Goal: Information Seeking & Learning: Find specific fact

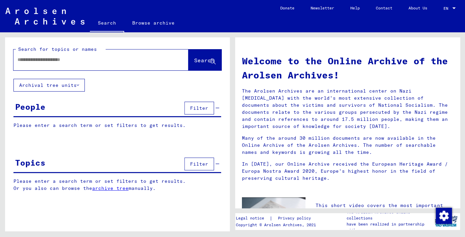
click at [112, 59] on input "text" at bounding box center [93, 59] width 151 height 7
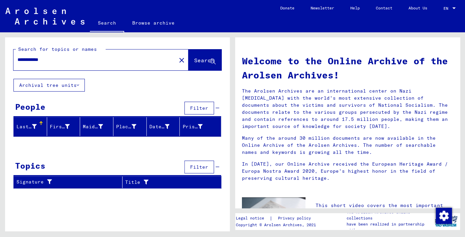
click at [40, 61] on input "**********" at bounding box center [93, 59] width 151 height 7
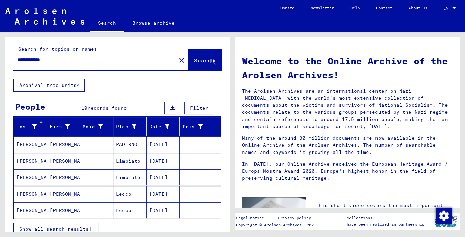
click at [70, 227] on span "Show all search results" at bounding box center [54, 229] width 70 height 6
click at [87, 61] on input "**********" at bounding box center [93, 59] width 151 height 7
type input "*"
type input "**********"
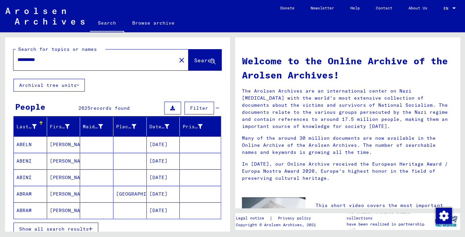
click at [58, 227] on span "Show all search results" at bounding box center [54, 229] width 70 height 6
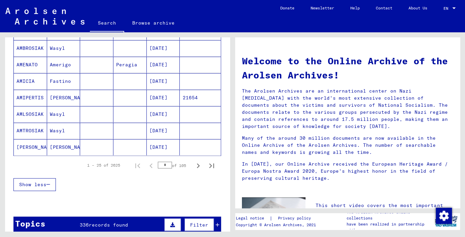
scroll to position [446, 0]
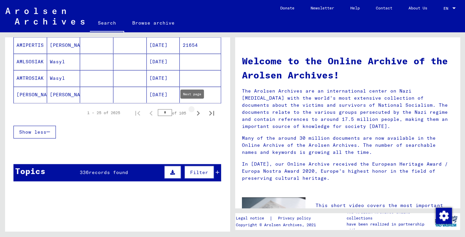
click at [194, 110] on icon "Next page" at bounding box center [198, 112] width 9 height 9
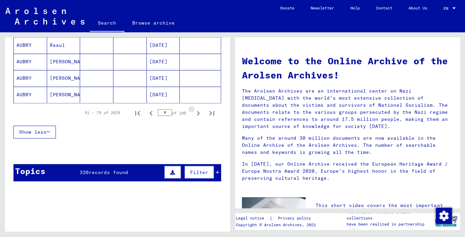
click at [194, 110] on icon "Next page" at bounding box center [198, 112] width 9 height 9
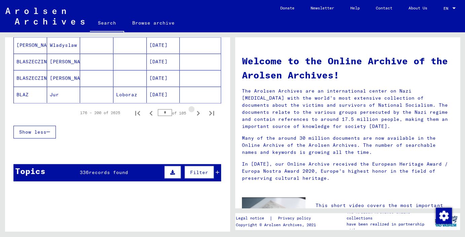
click at [194, 110] on icon "Next page" at bounding box center [198, 112] width 9 height 9
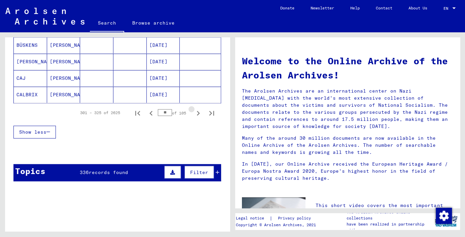
click at [194, 110] on icon "Next page" at bounding box center [198, 112] width 9 height 9
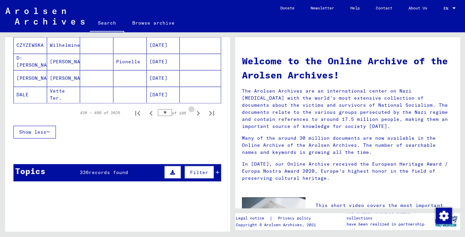
click at [194, 110] on icon "Next page" at bounding box center [198, 112] width 9 height 9
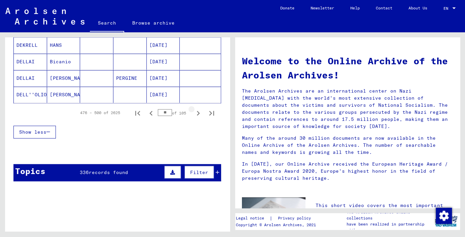
click at [194, 110] on icon "Next page" at bounding box center [198, 112] width 9 height 9
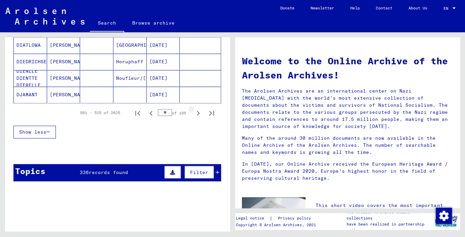
click at [194, 110] on icon "Next page" at bounding box center [198, 112] width 9 height 9
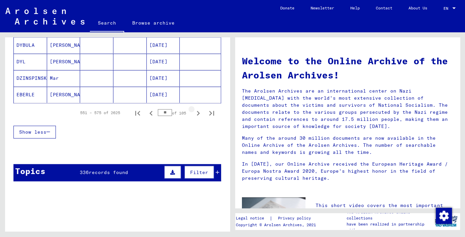
click at [194, 110] on icon "Next page" at bounding box center [198, 112] width 9 height 9
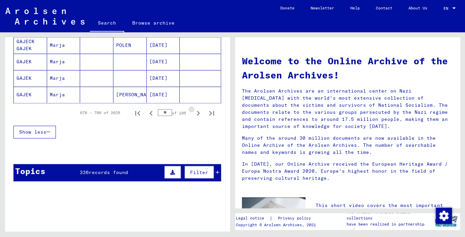
click at [194, 110] on icon "Next page" at bounding box center [198, 112] width 9 height 9
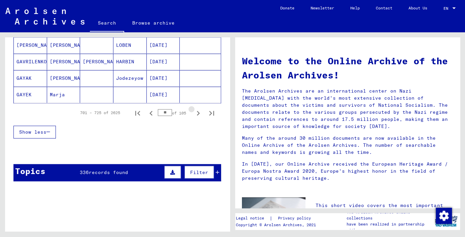
click at [194, 110] on icon "Next page" at bounding box center [198, 112] width 9 height 9
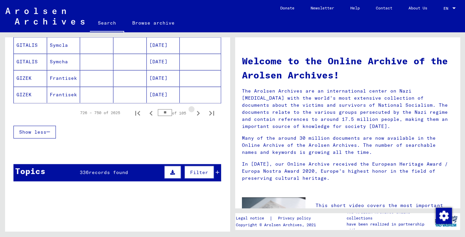
click at [194, 110] on icon "Next page" at bounding box center [198, 112] width 9 height 9
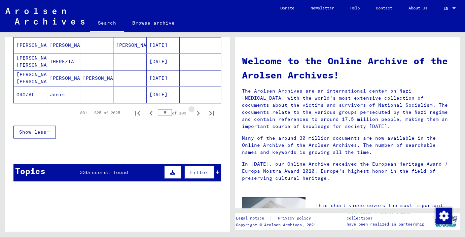
click at [194, 110] on icon "Next page" at bounding box center [198, 112] width 9 height 9
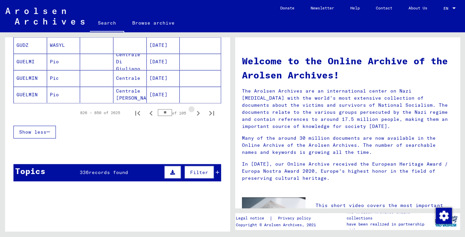
click at [194, 110] on icon "Next page" at bounding box center [198, 112] width 9 height 9
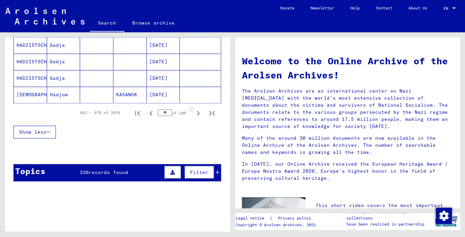
click at [194, 110] on icon "Next page" at bounding box center [198, 112] width 9 height 9
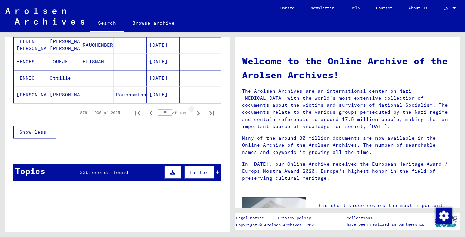
click at [194, 110] on icon "Next page" at bounding box center [198, 112] width 9 height 9
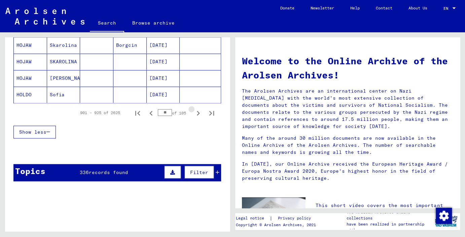
click at [194, 110] on icon "Next page" at bounding box center [198, 112] width 9 height 9
click at [197, 111] on icon "Next page" at bounding box center [198, 113] width 3 height 5
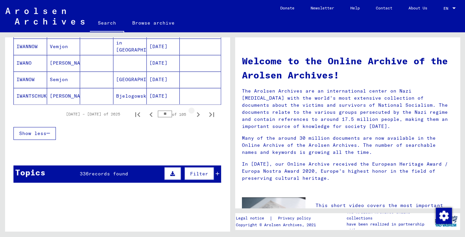
scroll to position [447, 0]
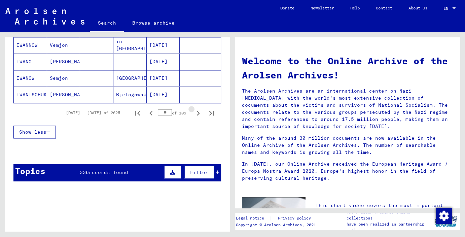
click at [197, 111] on icon "Next page" at bounding box center [198, 113] width 3 height 5
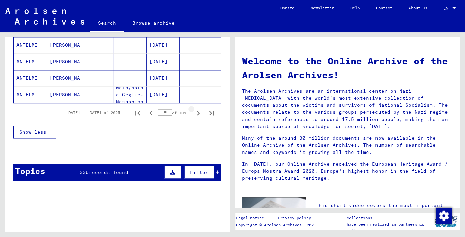
click at [197, 111] on icon "Next page" at bounding box center [198, 113] width 3 height 5
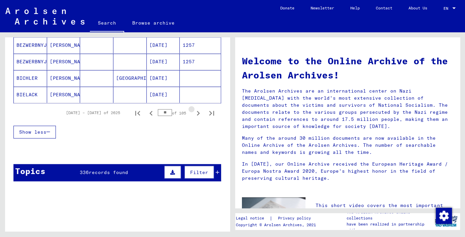
click at [197, 111] on icon "Next page" at bounding box center [198, 113] width 3 height 5
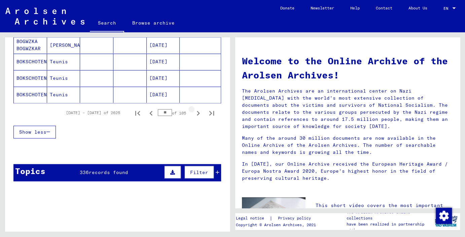
click at [197, 111] on icon "Next page" at bounding box center [198, 113] width 3 height 5
click at [194, 108] on icon "Next page" at bounding box center [198, 112] width 9 height 9
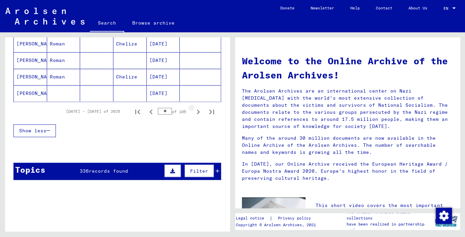
click at [194, 108] on icon "Next page" at bounding box center [198, 111] width 9 height 9
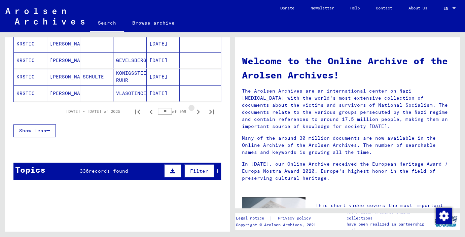
click at [194, 108] on icon "Next page" at bounding box center [198, 111] width 9 height 9
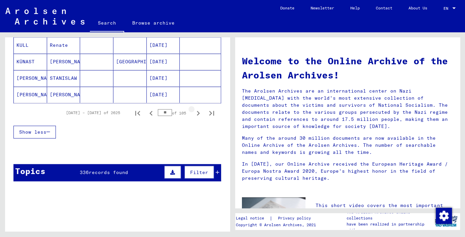
click at [194, 108] on icon "Next page" at bounding box center [198, 112] width 9 height 9
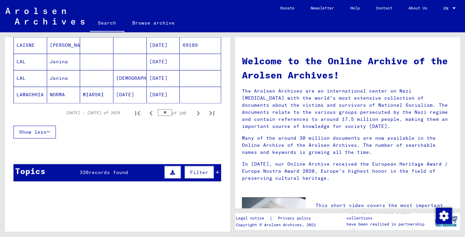
click at [194, 108] on icon "Next page" at bounding box center [198, 112] width 9 height 9
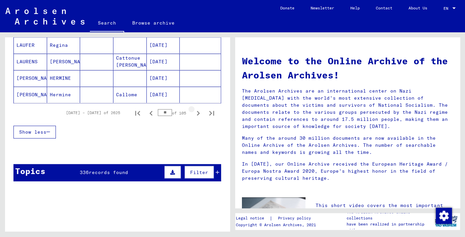
click at [194, 108] on icon "Next page" at bounding box center [198, 112] width 9 height 9
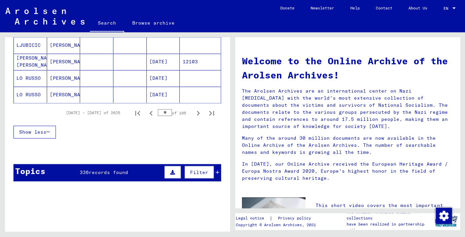
click at [194, 108] on icon "Next page" at bounding box center [198, 112] width 9 height 9
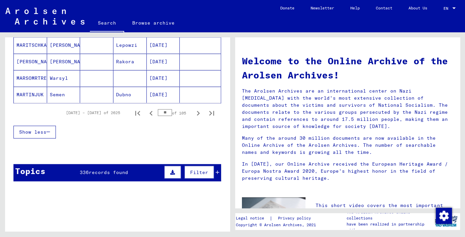
click at [194, 108] on icon "Next page" at bounding box center [198, 112] width 9 height 9
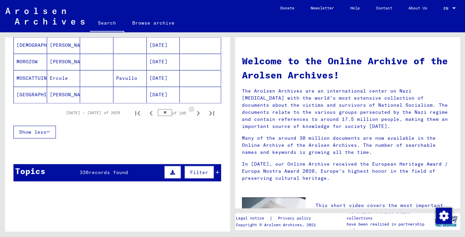
click at [194, 108] on icon "Next page" at bounding box center [198, 112] width 9 height 9
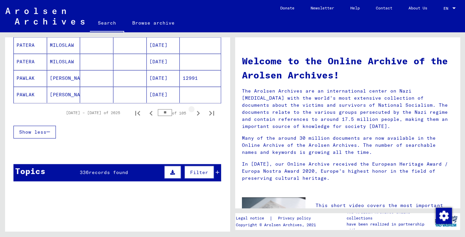
click at [194, 108] on icon "Next page" at bounding box center [198, 112] width 9 height 9
type input "**"
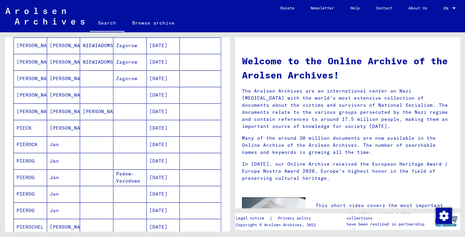
scroll to position [297, 0]
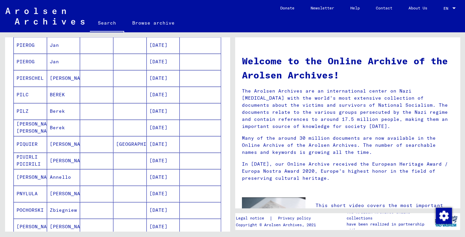
click at [22, 172] on mat-cell "[PERSON_NAME]" at bounding box center [30, 177] width 33 height 16
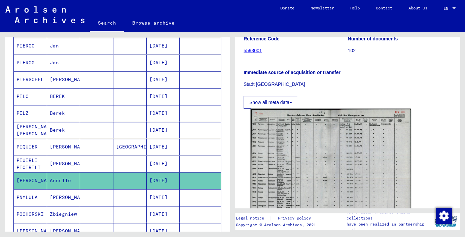
scroll to position [149, 0]
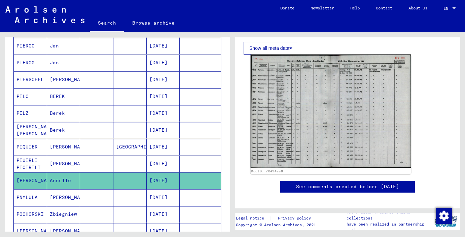
click at [278, 150] on img at bounding box center [331, 112] width 161 height 114
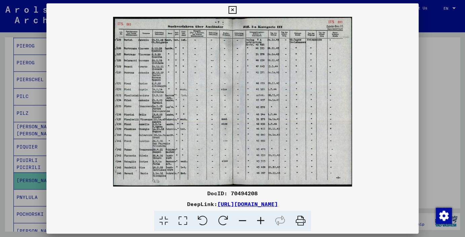
click at [262, 219] on icon at bounding box center [261, 221] width 18 height 21
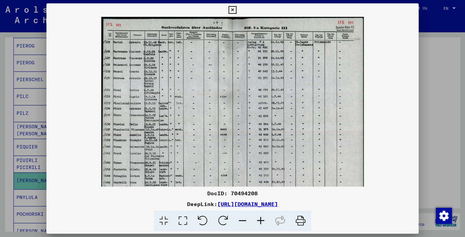
click at [262, 219] on icon at bounding box center [261, 221] width 18 height 21
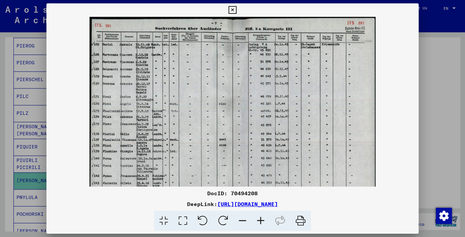
click at [262, 219] on icon at bounding box center [261, 221] width 18 height 21
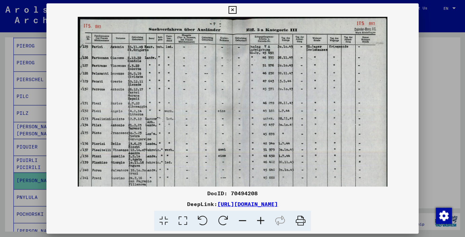
click at [262, 219] on icon at bounding box center [261, 221] width 18 height 21
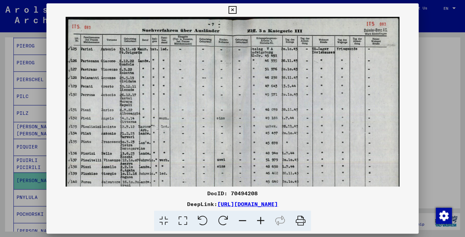
click at [262, 219] on icon at bounding box center [261, 221] width 18 height 21
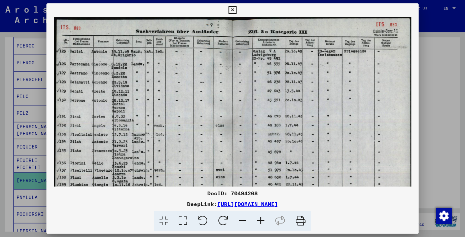
click at [262, 219] on icon at bounding box center [261, 221] width 18 height 21
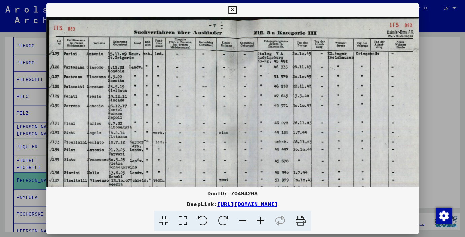
click at [262, 220] on icon at bounding box center [261, 221] width 18 height 21
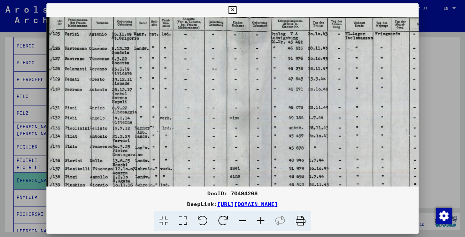
scroll to position [23, 0]
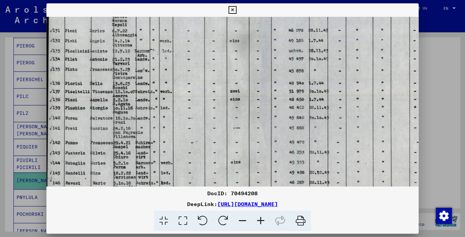
drag, startPoint x: 176, startPoint y: 155, endPoint x: 304, endPoint y: 56, distance: 162.1
click at [305, 56] on img at bounding box center [248, 62] width 405 height 288
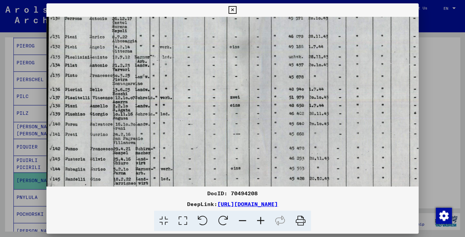
scroll to position [61, 0]
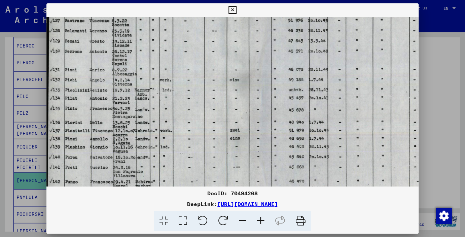
drag, startPoint x: 277, startPoint y: 124, endPoint x: 463, endPoint y: 91, distance: 189.1
click at [314, 161] on img at bounding box center [248, 101] width 405 height 288
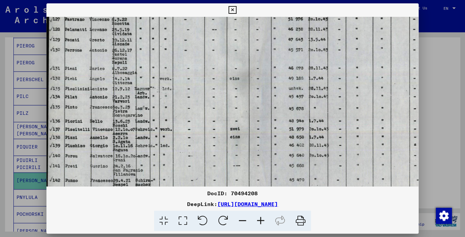
click at [236, 9] on icon at bounding box center [233, 10] width 8 height 8
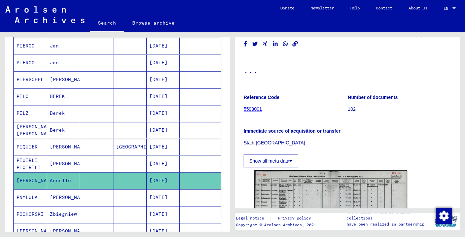
scroll to position [0, 0]
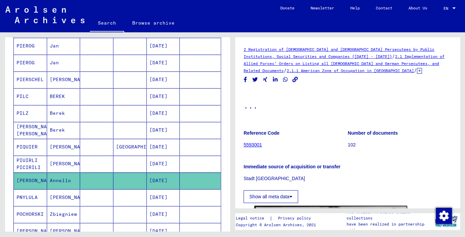
drag, startPoint x: 260, startPoint y: 145, endPoint x: 310, endPoint y: 140, distance: 50.7
click at [260, 144] on link "5593001" at bounding box center [253, 144] width 19 height 5
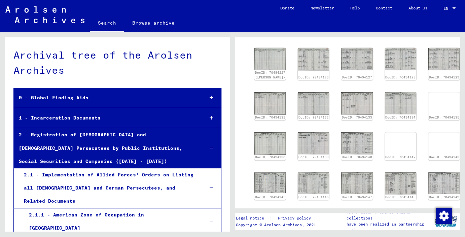
scroll to position [297, 0]
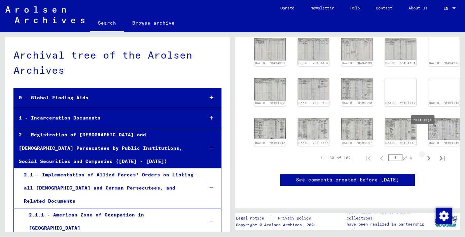
click at [425, 154] on icon "Next page" at bounding box center [428, 158] width 9 height 9
type input "*"
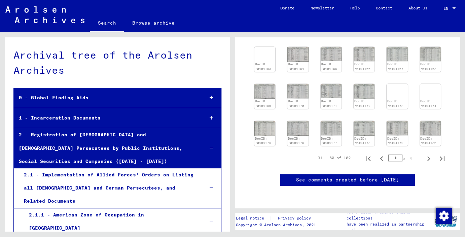
scroll to position [326, 0]
click at [424, 154] on icon "Next page" at bounding box center [428, 158] width 9 height 9
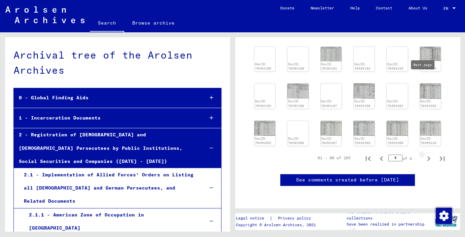
type input "*"
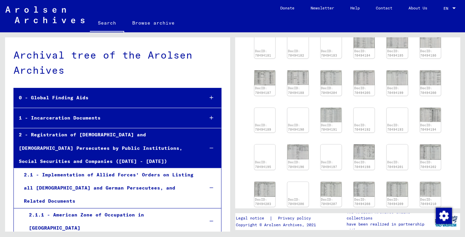
scroll to position [340, 0]
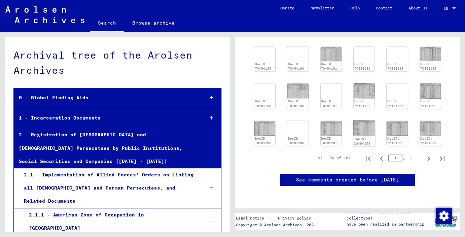
click at [359, 120] on img at bounding box center [364, 127] width 22 height 15
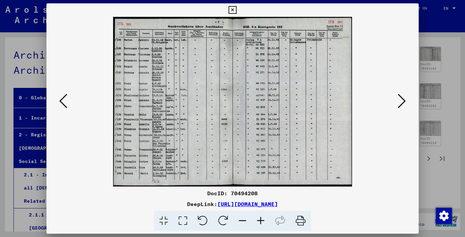
click at [260, 219] on icon at bounding box center [261, 221] width 18 height 21
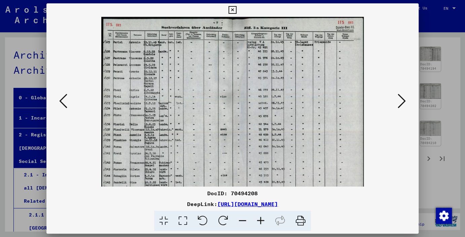
click at [260, 219] on icon at bounding box center [261, 221] width 18 height 21
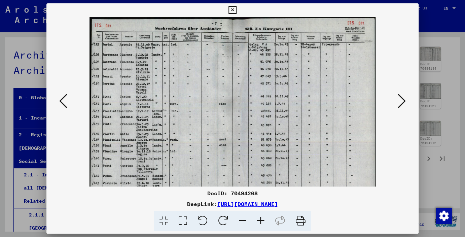
click at [260, 219] on icon at bounding box center [261, 221] width 18 height 21
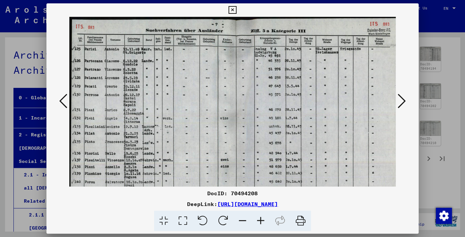
click at [260, 219] on icon at bounding box center [261, 221] width 18 height 21
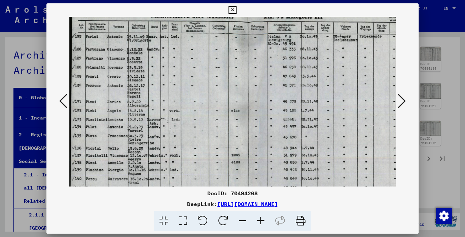
scroll to position [14, 0]
drag, startPoint x: 332, startPoint y: 119, endPoint x: 304, endPoint y: 116, distance: 28.5
click at [304, 116] on img at bounding box center [248, 129] width 358 height 254
click at [65, 99] on icon at bounding box center [63, 101] width 8 height 16
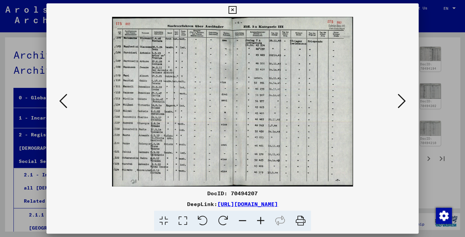
scroll to position [0, 0]
click at [65, 100] on icon at bounding box center [63, 101] width 8 height 16
click at [66, 101] on icon at bounding box center [63, 101] width 8 height 16
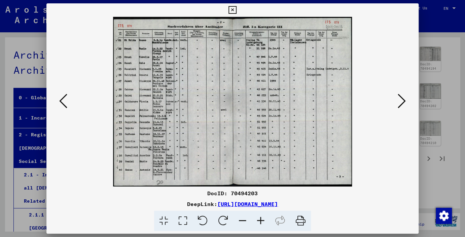
click at [66, 101] on icon at bounding box center [63, 101] width 8 height 16
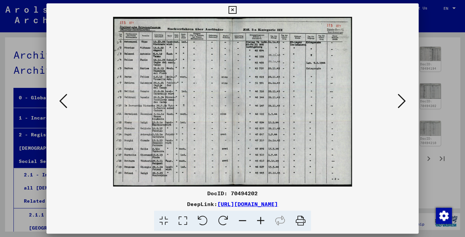
click at [66, 101] on icon at bounding box center [63, 101] width 8 height 16
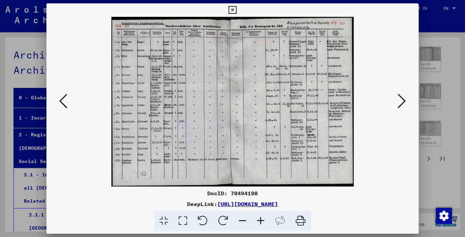
click at [261, 220] on icon at bounding box center [261, 221] width 18 height 21
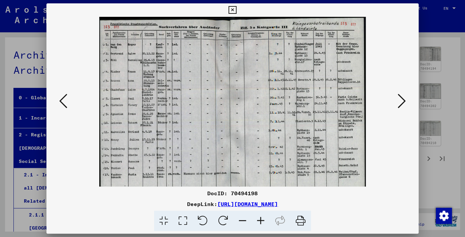
click at [261, 220] on icon at bounding box center [261, 221] width 18 height 21
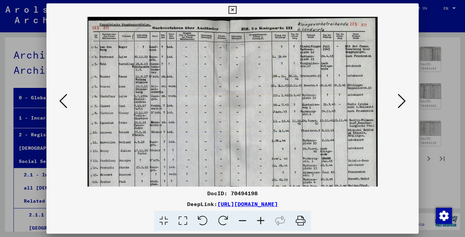
click at [261, 220] on icon at bounding box center [261, 221] width 18 height 21
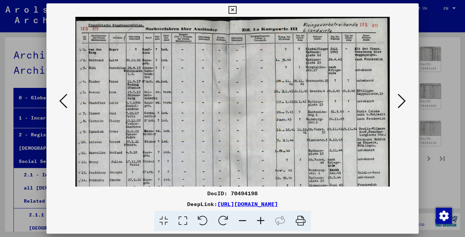
click at [260, 220] on icon at bounding box center [261, 221] width 18 height 21
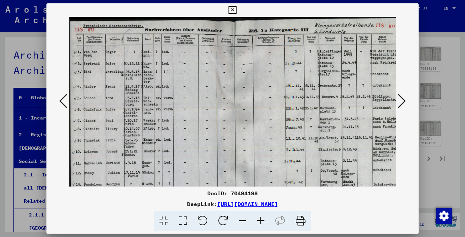
click at [260, 220] on icon at bounding box center [261, 221] width 18 height 21
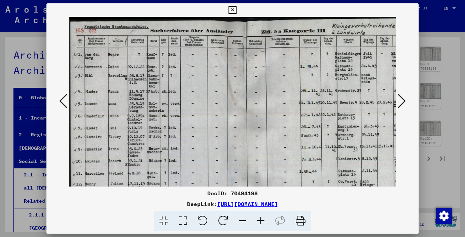
click at [259, 220] on icon at bounding box center [261, 221] width 18 height 21
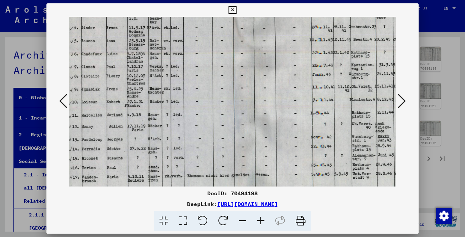
scroll to position [72, 2]
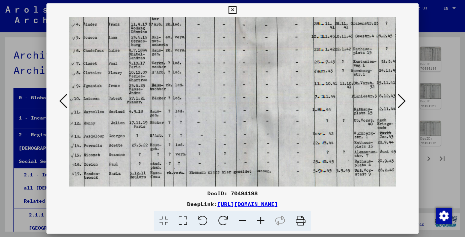
drag, startPoint x: 286, startPoint y: 160, endPoint x: 281, endPoint y: 89, distance: 71.2
click at [281, 89] on img at bounding box center [260, 80] width 387 height 271
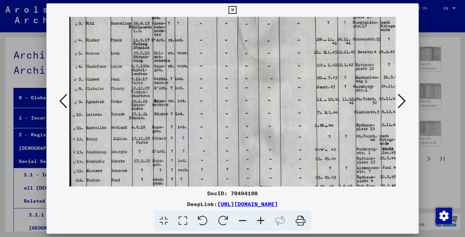
scroll to position [55, 0]
drag, startPoint x: 247, startPoint y: 146, endPoint x: 278, endPoint y: 162, distance: 35.1
click at [278, 162] on img at bounding box center [262, 97] width 387 height 271
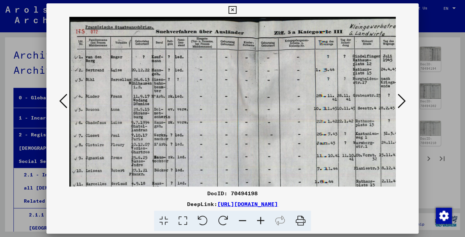
drag, startPoint x: 265, startPoint y: 91, endPoint x: 270, endPoint y: 160, distance: 68.9
click at [270, 160] on img at bounding box center [262, 152] width 387 height 271
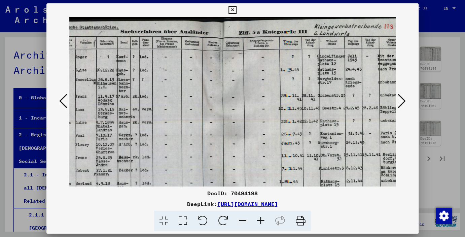
scroll to position [0, 38]
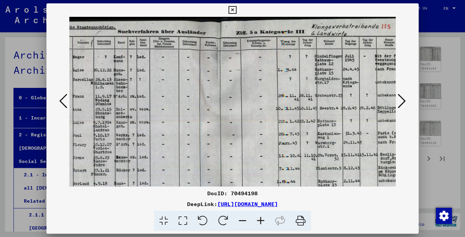
drag, startPoint x: 253, startPoint y: 135, endPoint x: 192, endPoint y: 128, distance: 61.0
click at [215, 137] on img at bounding box center [224, 152] width 387 height 271
click at [66, 98] on icon at bounding box center [63, 101] width 8 height 16
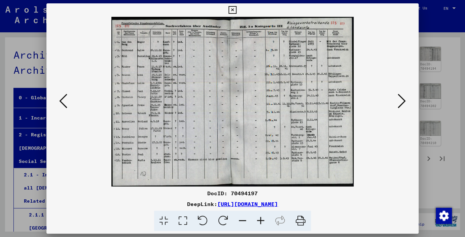
scroll to position [0, 0]
click at [64, 98] on icon at bounding box center [63, 101] width 8 height 16
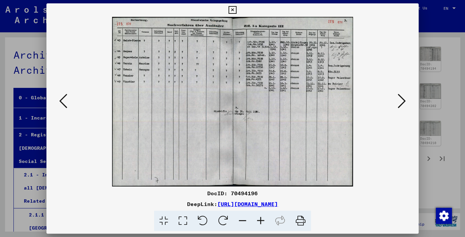
click at [63, 98] on icon at bounding box center [63, 101] width 8 height 16
click at [60, 100] on icon at bounding box center [63, 101] width 8 height 16
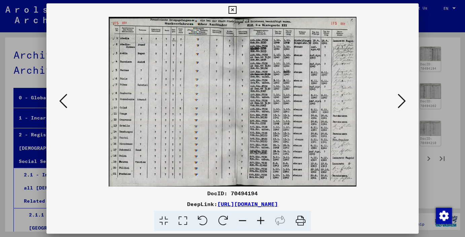
click at [58, 100] on button at bounding box center [63, 101] width 12 height 19
click at [56, 101] on div at bounding box center [232, 102] width 372 height 170
click at [61, 101] on icon at bounding box center [63, 101] width 8 height 16
click at [260, 219] on icon at bounding box center [261, 221] width 18 height 21
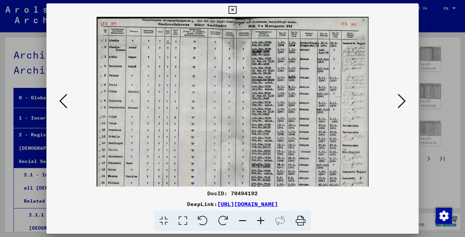
click at [260, 219] on icon at bounding box center [261, 221] width 18 height 21
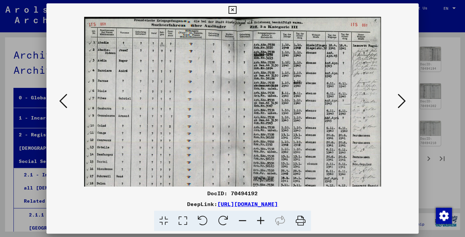
click at [259, 219] on icon at bounding box center [261, 221] width 18 height 21
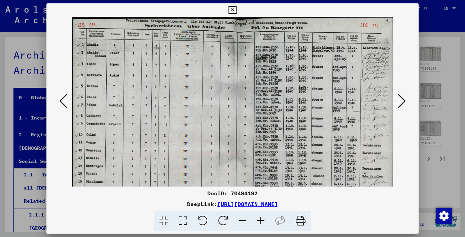
click at [259, 219] on icon at bounding box center [261, 221] width 18 height 21
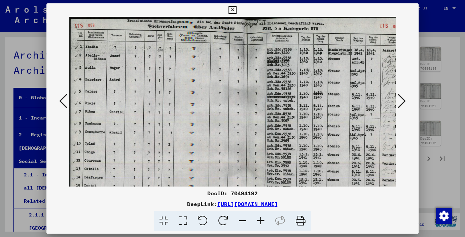
click at [258, 219] on icon at bounding box center [261, 221] width 18 height 21
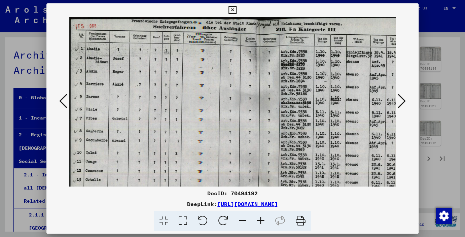
click at [257, 219] on icon at bounding box center [261, 221] width 18 height 21
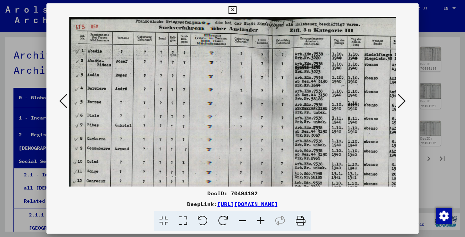
click at [256, 219] on icon at bounding box center [261, 221] width 18 height 21
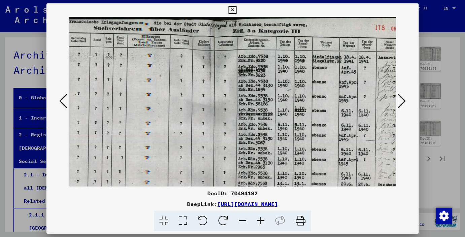
scroll to position [0, 79]
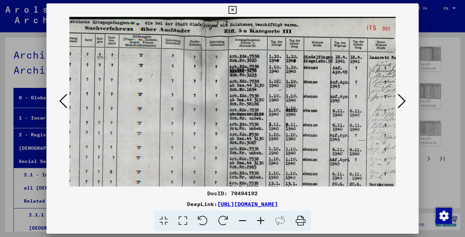
drag, startPoint x: 344, startPoint y: 156, endPoint x: 240, endPoint y: 170, distance: 104.8
click at [240, 170] on img at bounding box center [200, 161] width 420 height 288
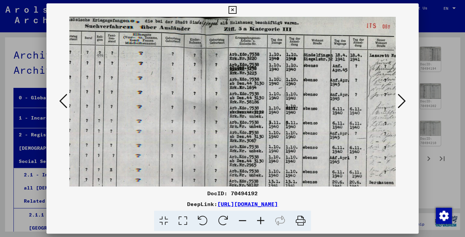
click at [65, 99] on icon at bounding box center [63, 101] width 8 height 16
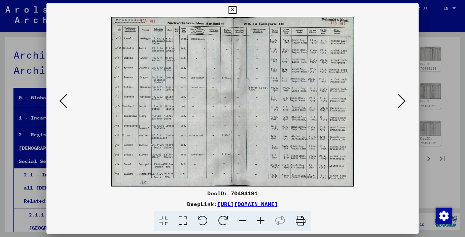
scroll to position [0, 0]
click at [65, 99] on icon at bounding box center [63, 101] width 8 height 16
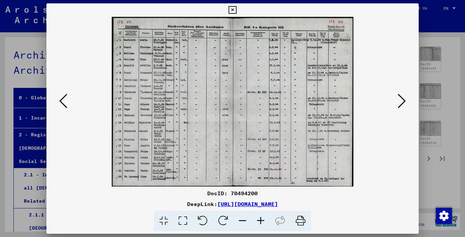
click at [65, 99] on icon at bounding box center [63, 101] width 8 height 16
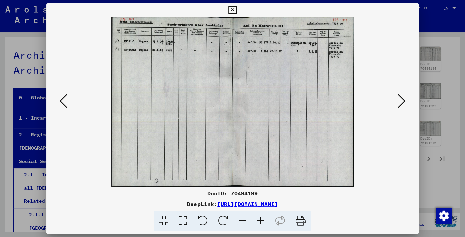
click at [65, 100] on icon at bounding box center [63, 101] width 8 height 16
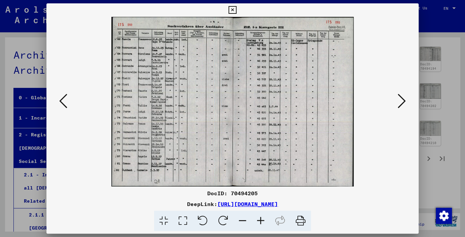
click at [64, 105] on icon at bounding box center [63, 101] width 8 height 16
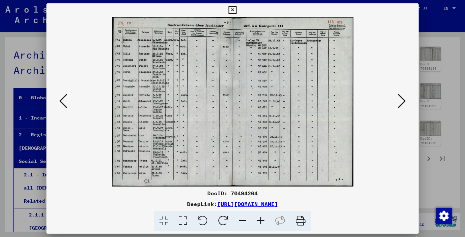
click at [64, 106] on icon at bounding box center [63, 101] width 8 height 16
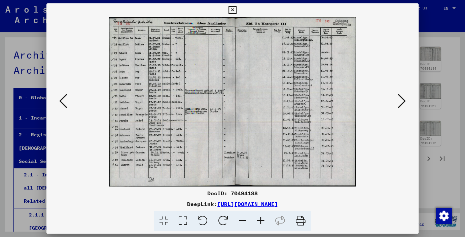
click at [260, 220] on icon at bounding box center [261, 221] width 18 height 21
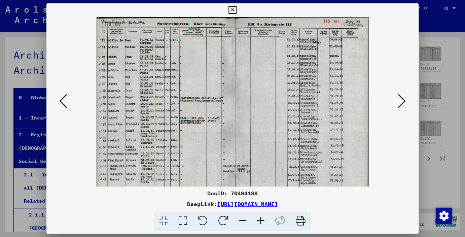
click at [260, 221] on icon at bounding box center [261, 221] width 18 height 21
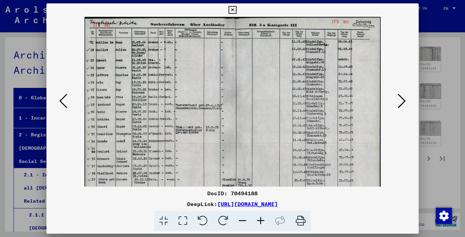
click at [260, 222] on icon at bounding box center [261, 221] width 18 height 21
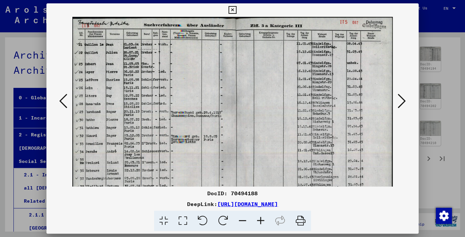
click at [403, 105] on icon at bounding box center [402, 101] width 8 height 16
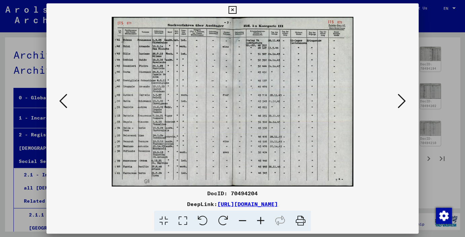
click at [263, 216] on icon at bounding box center [261, 221] width 18 height 21
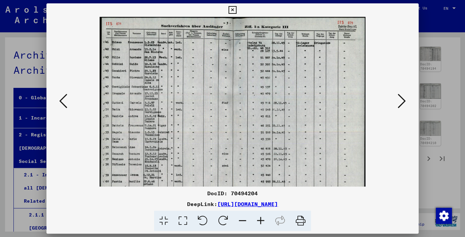
click at [263, 216] on icon at bounding box center [261, 221] width 18 height 21
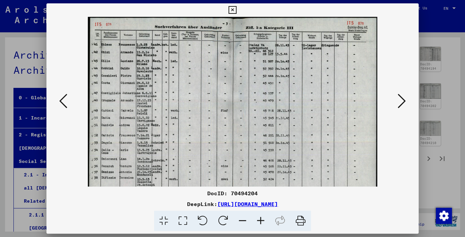
click at [263, 216] on icon at bounding box center [261, 221] width 18 height 21
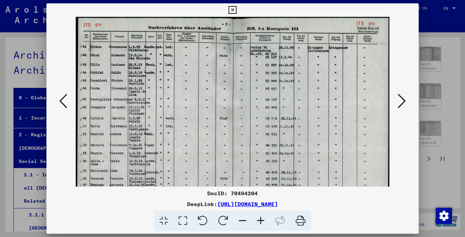
click at [263, 216] on icon at bounding box center [261, 221] width 18 height 21
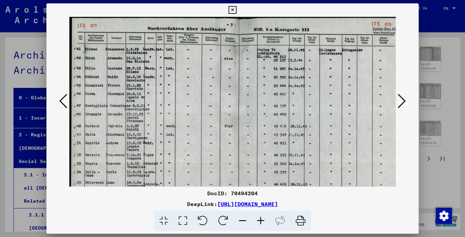
click at [263, 216] on icon at bounding box center [261, 221] width 18 height 21
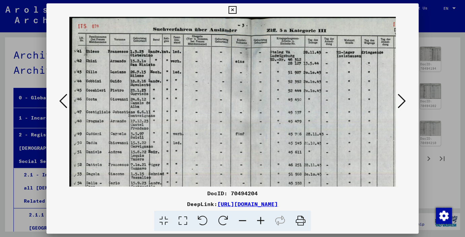
click at [263, 216] on icon at bounding box center [261, 221] width 18 height 21
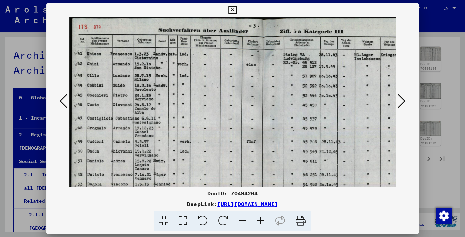
click at [263, 216] on icon at bounding box center [261, 221] width 18 height 21
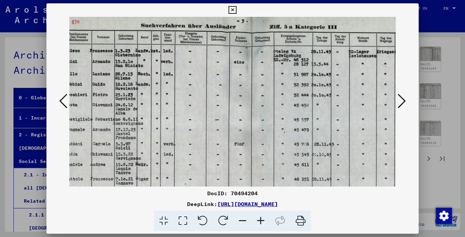
scroll to position [7, 0]
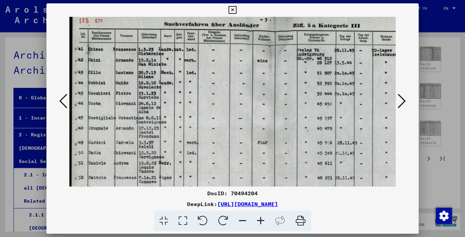
drag, startPoint x: 321, startPoint y: 160, endPoint x: 317, endPoint y: 154, distance: 7.0
click at [317, 154] on img at bounding box center [274, 154] width 410 height 288
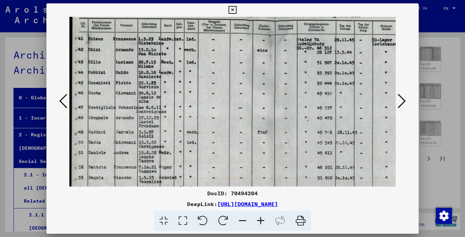
scroll to position [18, 0]
drag, startPoint x: 221, startPoint y: 158, endPoint x: 250, endPoint y: 143, distance: 32.8
click at [250, 143] on img at bounding box center [274, 143] width 410 height 288
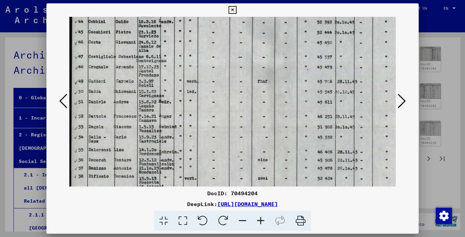
scroll to position [66, 0]
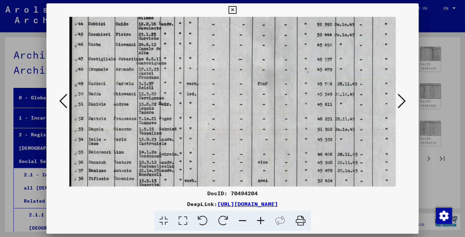
drag, startPoint x: 249, startPoint y: 179, endPoint x: 310, endPoint y: 122, distance: 83.4
click at [388, 131] on img at bounding box center [274, 95] width 410 height 288
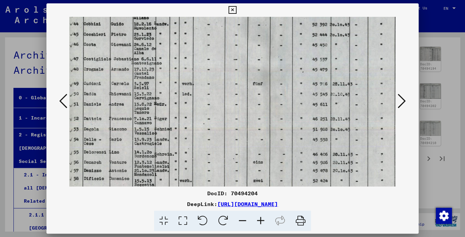
click at [63, 102] on icon at bounding box center [63, 101] width 8 height 16
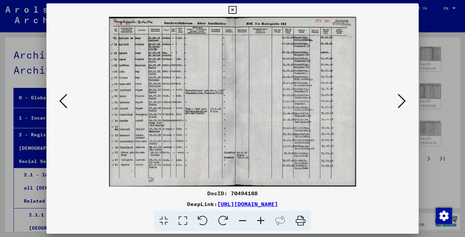
click at [65, 102] on icon at bounding box center [63, 101] width 8 height 16
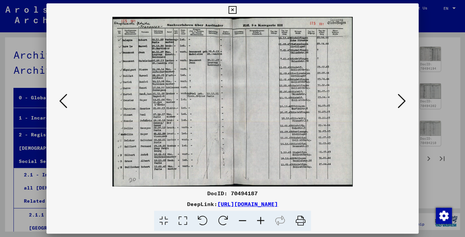
click at [65, 100] on icon at bounding box center [63, 101] width 8 height 16
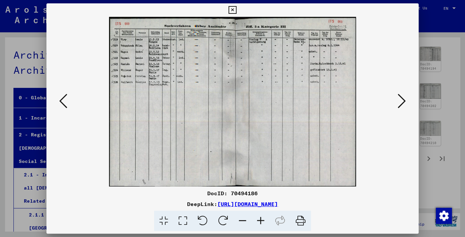
click at [65, 100] on icon at bounding box center [63, 101] width 8 height 16
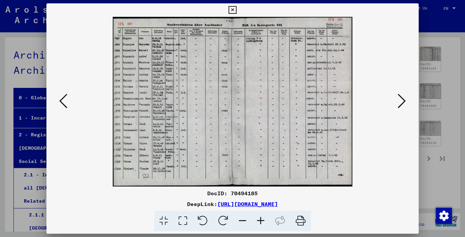
click at [65, 100] on icon at bounding box center [63, 101] width 8 height 16
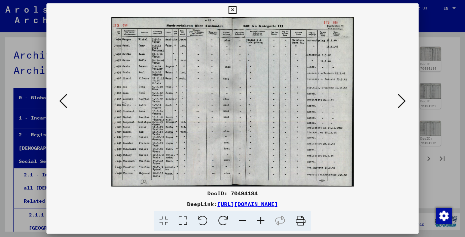
click at [65, 100] on icon at bounding box center [63, 101] width 8 height 16
click at [236, 10] on icon at bounding box center [233, 10] width 8 height 8
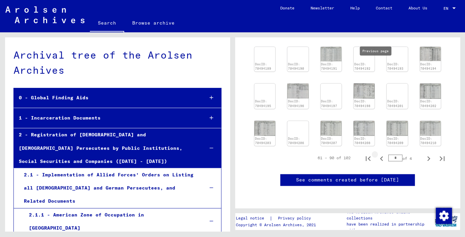
click at [377, 154] on icon "Previous page" at bounding box center [381, 158] width 9 height 9
type input "*"
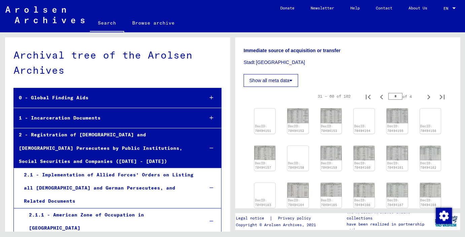
scroll to position [113, 0]
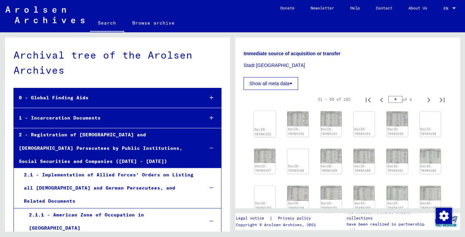
click at [267, 111] on img at bounding box center [265, 111] width 22 height 0
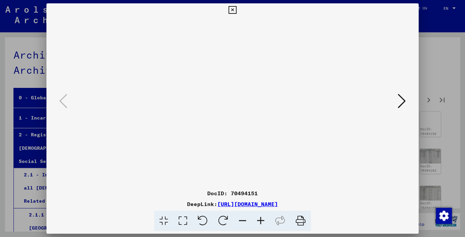
click at [236, 11] on icon at bounding box center [233, 10] width 8 height 8
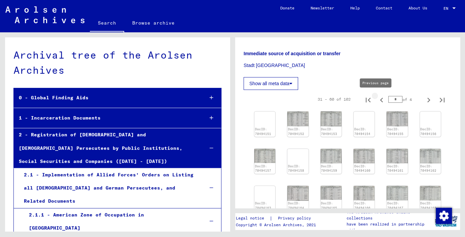
click at [378, 99] on icon "Previous page" at bounding box center [381, 99] width 9 height 9
type input "*"
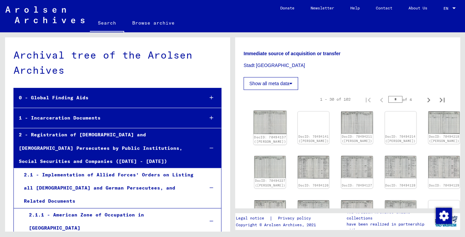
click at [263, 116] on img at bounding box center [270, 122] width 33 height 23
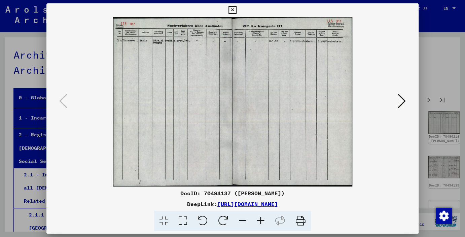
click at [402, 102] on icon at bounding box center [402, 101] width 8 height 16
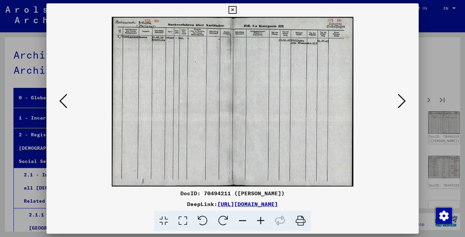
click at [402, 102] on icon at bounding box center [402, 101] width 8 height 16
click at [402, 101] on icon at bounding box center [402, 101] width 8 height 16
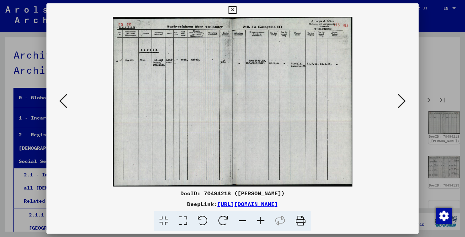
click at [401, 99] on icon at bounding box center [402, 101] width 8 height 16
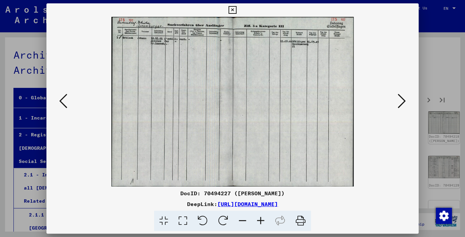
click at [401, 99] on icon at bounding box center [402, 101] width 8 height 16
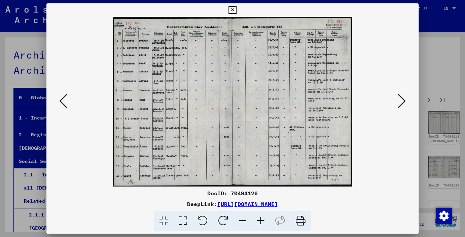
click at [261, 222] on icon at bounding box center [261, 221] width 18 height 21
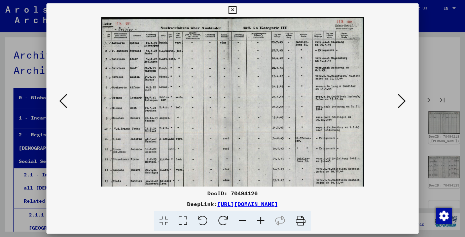
click at [261, 222] on icon at bounding box center [261, 221] width 18 height 21
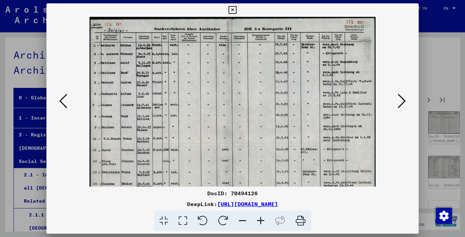
click at [260, 221] on icon at bounding box center [261, 221] width 18 height 21
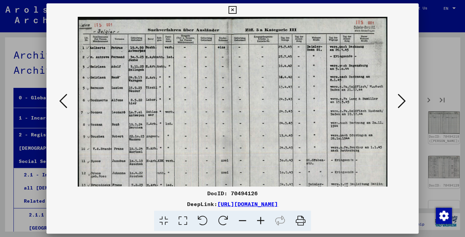
click at [260, 220] on icon at bounding box center [261, 221] width 18 height 21
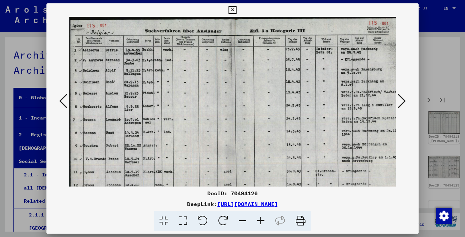
click at [403, 103] on icon at bounding box center [402, 101] width 8 height 16
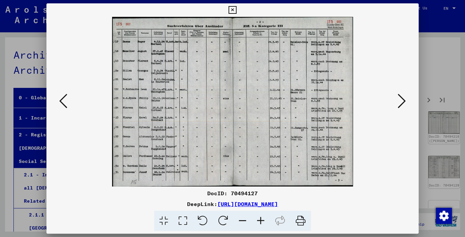
click at [404, 102] on icon at bounding box center [402, 101] width 8 height 16
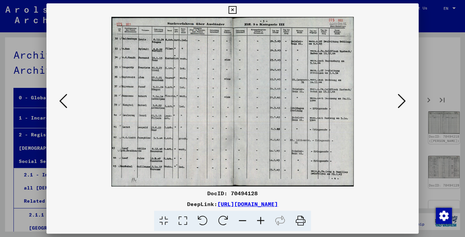
click at [402, 101] on icon at bounding box center [402, 101] width 8 height 16
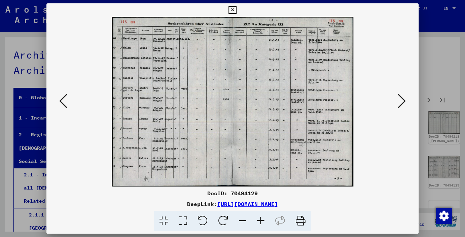
click at [402, 101] on icon at bounding box center [402, 101] width 8 height 16
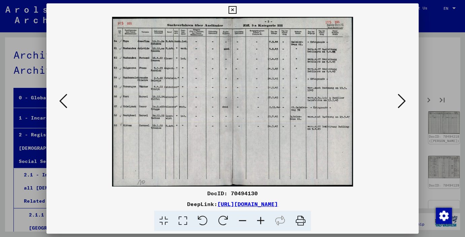
click at [402, 101] on icon at bounding box center [402, 101] width 8 height 16
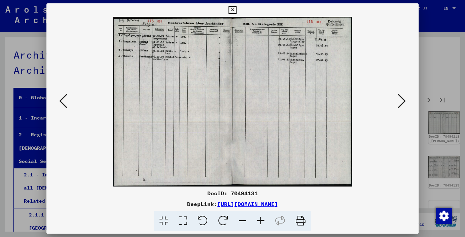
click at [402, 101] on icon at bounding box center [402, 101] width 8 height 16
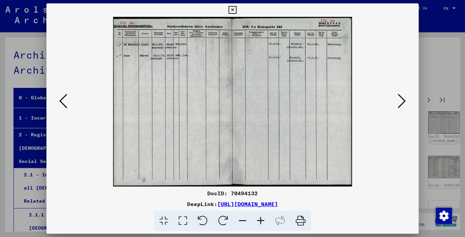
click at [402, 101] on icon at bounding box center [402, 101] width 8 height 16
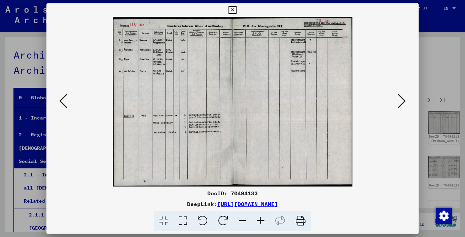
click at [402, 101] on icon at bounding box center [402, 101] width 8 height 16
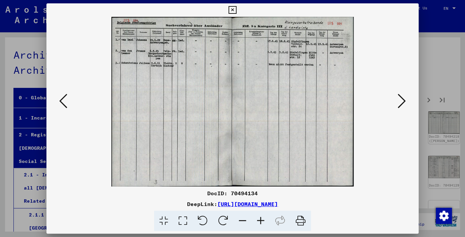
click at [402, 101] on icon at bounding box center [402, 101] width 8 height 16
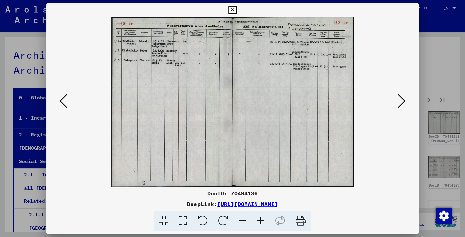
click at [402, 101] on icon at bounding box center [402, 101] width 8 height 16
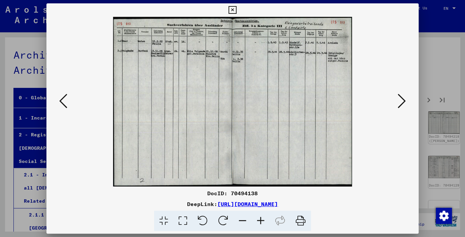
click at [402, 101] on icon at bounding box center [402, 101] width 8 height 16
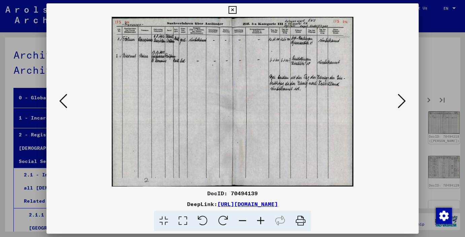
click at [402, 101] on icon at bounding box center [402, 101] width 8 height 16
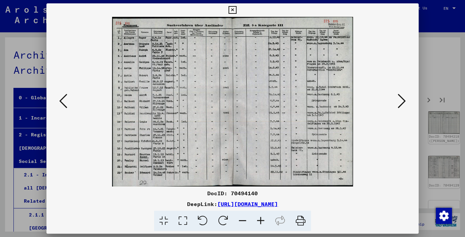
click at [260, 222] on icon at bounding box center [261, 221] width 18 height 21
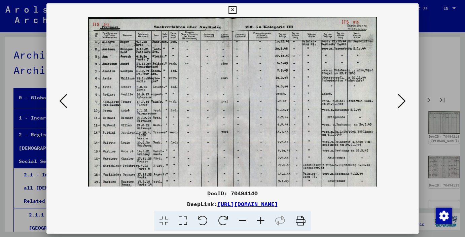
click at [260, 222] on icon at bounding box center [261, 221] width 18 height 21
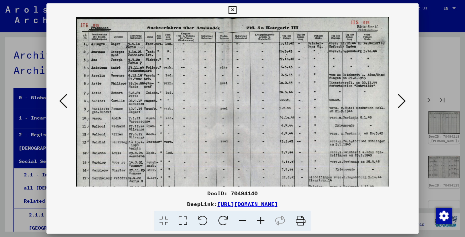
click at [260, 223] on icon at bounding box center [261, 221] width 18 height 21
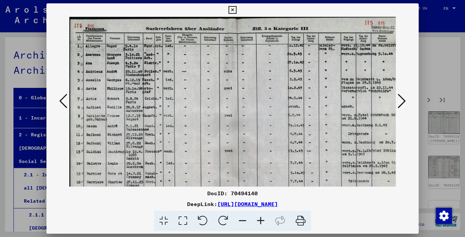
click at [260, 223] on icon at bounding box center [261, 221] width 18 height 21
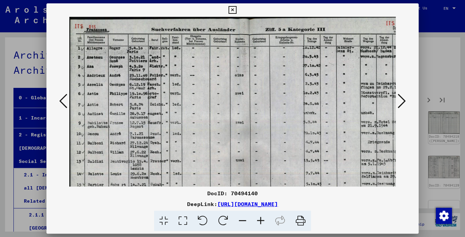
click at [236, 9] on icon at bounding box center [233, 10] width 8 height 8
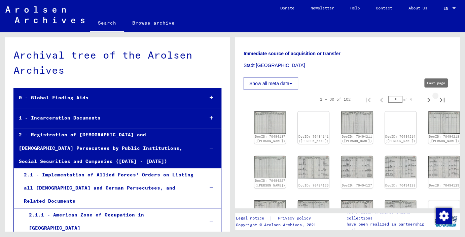
click at [438, 100] on icon "Last page" at bounding box center [442, 99] width 9 height 9
type input "*"
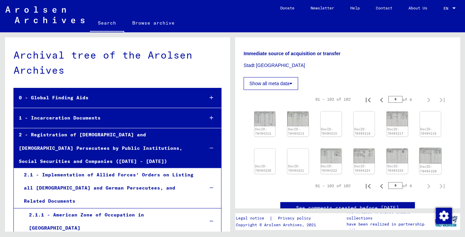
click at [429, 154] on img at bounding box center [431, 155] width 22 height 15
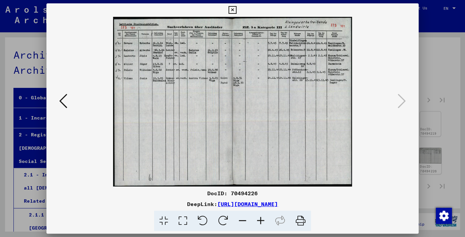
click at [429, 154] on div at bounding box center [232, 118] width 465 height 237
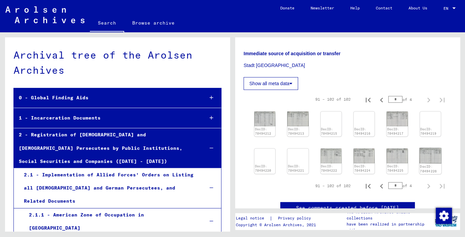
click at [422, 156] on img at bounding box center [431, 155] width 22 height 15
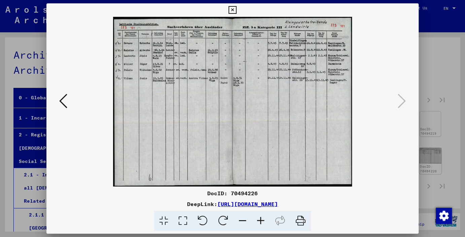
click at [422, 156] on div at bounding box center [232, 118] width 465 height 237
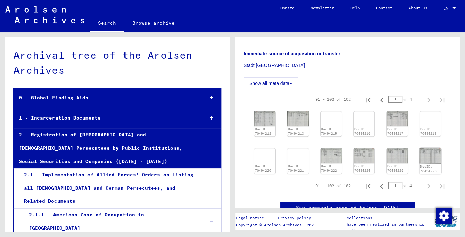
click at [421, 155] on img at bounding box center [431, 155] width 22 height 15
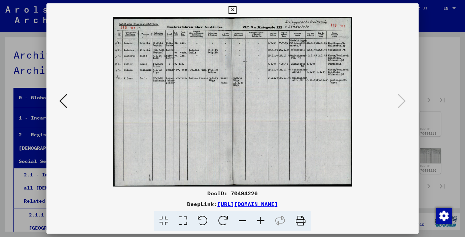
click at [64, 102] on icon at bounding box center [63, 101] width 8 height 16
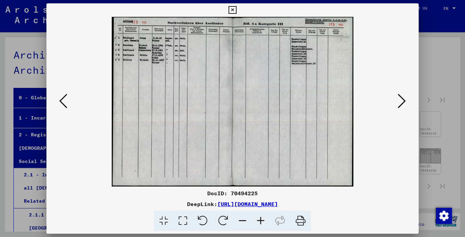
click at [64, 102] on icon at bounding box center [63, 101] width 8 height 16
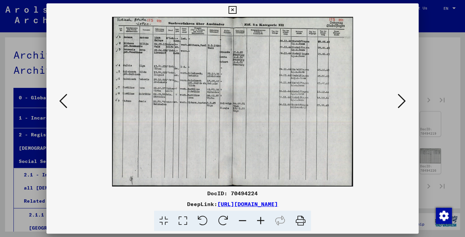
click at [64, 103] on icon at bounding box center [63, 101] width 8 height 16
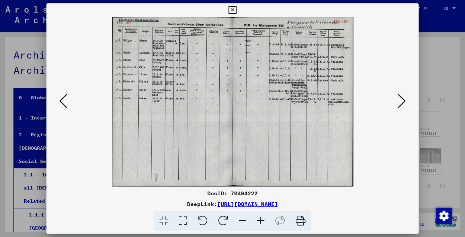
click at [61, 103] on icon at bounding box center [63, 101] width 8 height 16
click at [59, 102] on icon at bounding box center [63, 101] width 8 height 16
click at [58, 102] on button at bounding box center [63, 101] width 12 height 19
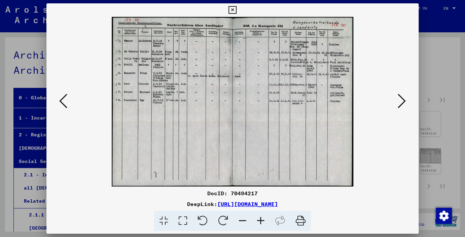
click at [402, 101] on icon at bounding box center [402, 101] width 8 height 16
click at [63, 101] on icon at bounding box center [63, 101] width 8 height 16
click at [263, 217] on icon at bounding box center [261, 221] width 18 height 21
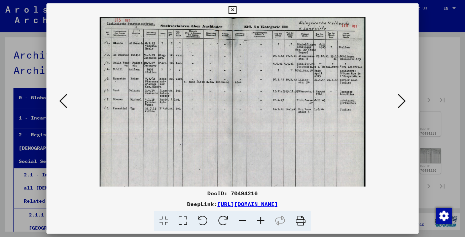
click at [263, 217] on icon at bounding box center [261, 221] width 18 height 21
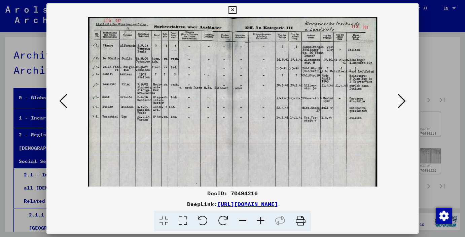
click at [263, 217] on icon at bounding box center [261, 221] width 18 height 21
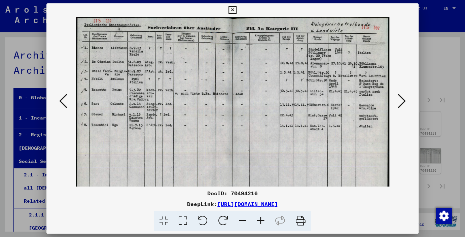
click at [263, 217] on icon at bounding box center [261, 221] width 18 height 21
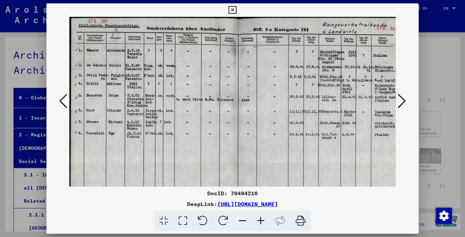
click at [263, 217] on icon at bounding box center [261, 221] width 18 height 21
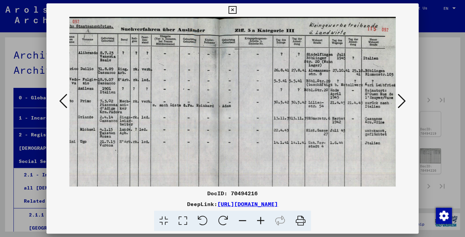
scroll to position [0, 33]
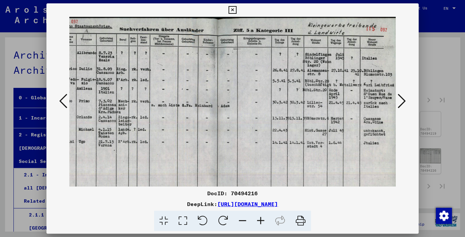
drag, startPoint x: 262, startPoint y: 122, endPoint x: 133, endPoint y: 129, distance: 128.5
click at [164, 127] on img at bounding box center [218, 144] width 362 height 254
click at [63, 101] on icon at bounding box center [63, 101] width 8 height 16
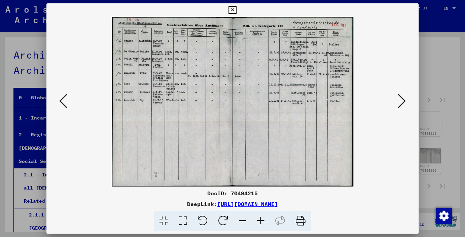
scroll to position [0, 0]
click at [263, 220] on icon at bounding box center [261, 221] width 18 height 21
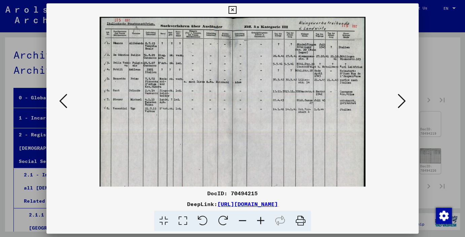
click at [263, 220] on icon at bounding box center [261, 221] width 18 height 21
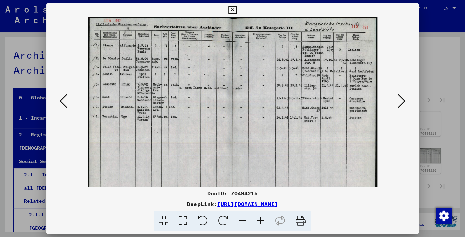
click at [263, 220] on icon at bounding box center [261, 221] width 18 height 21
click at [262, 220] on icon at bounding box center [261, 221] width 18 height 21
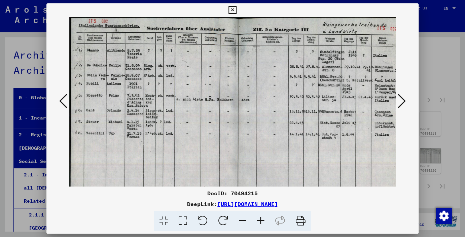
click at [262, 221] on icon at bounding box center [261, 221] width 18 height 21
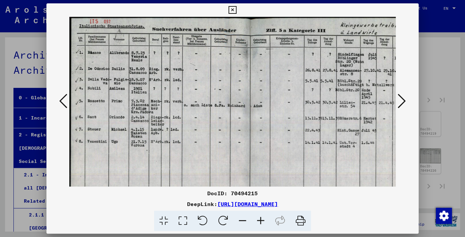
click at [261, 221] on icon at bounding box center [261, 221] width 18 height 21
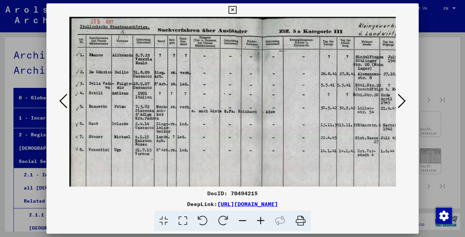
drag, startPoint x: 261, startPoint y: 221, endPoint x: 260, endPoint y: 183, distance: 37.7
click at [260, 220] on icon at bounding box center [261, 221] width 18 height 21
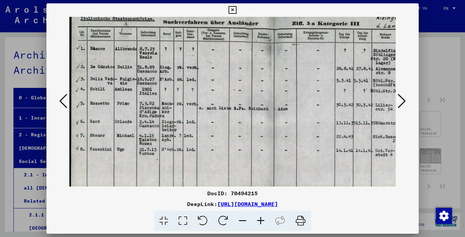
scroll to position [9, 0]
drag, startPoint x: 278, startPoint y: 105, endPoint x: 228, endPoint y: 122, distance: 53.2
click at [228, 122] on img at bounding box center [274, 152] width 410 height 288
click at [62, 102] on icon at bounding box center [63, 101] width 8 height 16
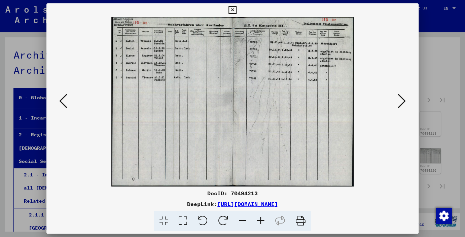
click at [60, 102] on icon at bounding box center [63, 101] width 8 height 16
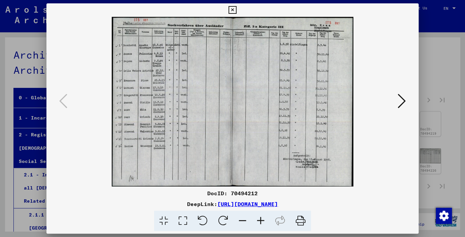
click at [236, 8] on icon at bounding box center [233, 10] width 8 height 8
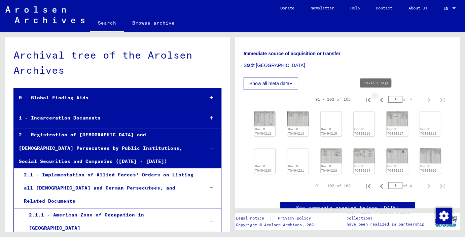
click at [378, 101] on icon "Previous page" at bounding box center [381, 99] width 9 height 9
type input "*"
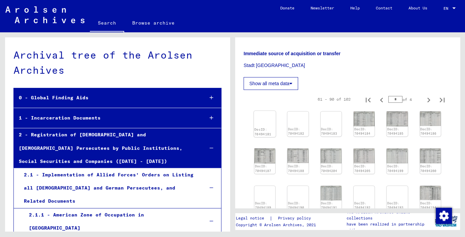
click at [263, 111] on img at bounding box center [265, 111] width 22 height 0
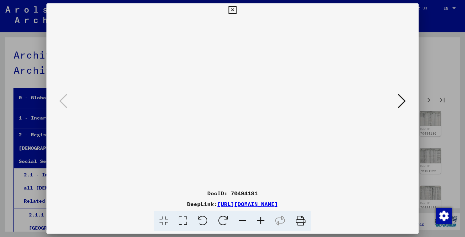
click at [404, 99] on icon at bounding box center [402, 101] width 8 height 16
click at [402, 100] on icon at bounding box center [402, 101] width 8 height 16
click at [396, 102] on img at bounding box center [232, 102] width 327 height 170
click at [404, 103] on icon at bounding box center [402, 101] width 8 height 16
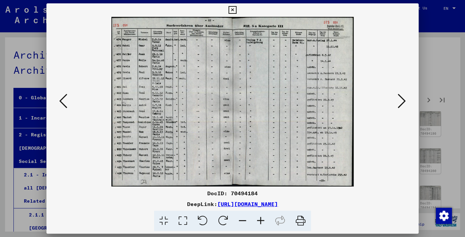
click at [401, 101] on icon at bounding box center [402, 101] width 8 height 16
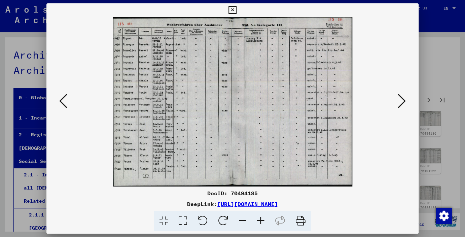
click at [67, 104] on button at bounding box center [63, 101] width 12 height 19
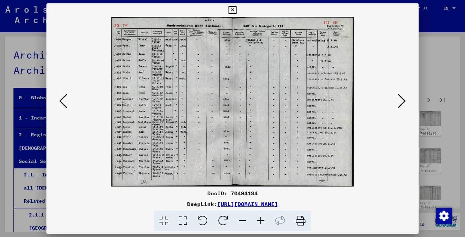
click at [62, 98] on icon at bounding box center [63, 101] width 8 height 16
click at [259, 218] on icon at bounding box center [261, 221] width 18 height 21
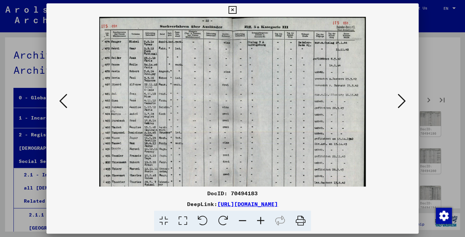
click at [259, 218] on icon at bounding box center [261, 221] width 18 height 21
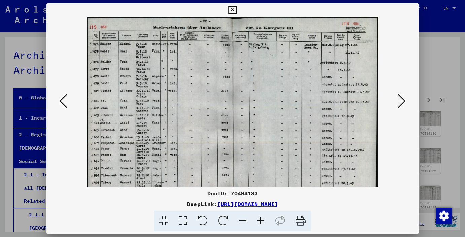
click at [259, 218] on icon at bounding box center [261, 221] width 18 height 21
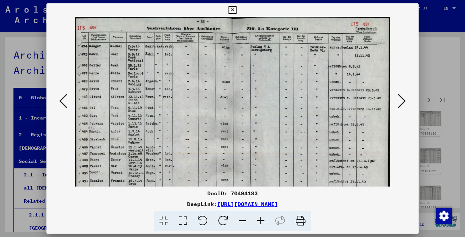
click at [404, 104] on icon at bounding box center [402, 101] width 8 height 16
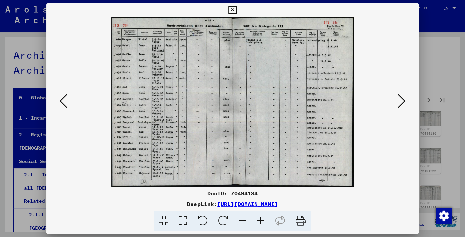
click at [401, 98] on icon at bounding box center [402, 101] width 8 height 16
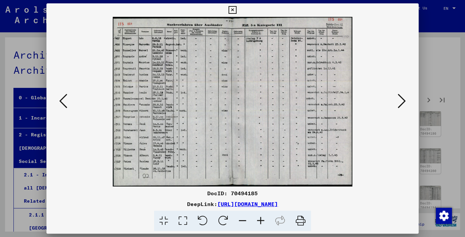
click at [402, 98] on icon at bounding box center [402, 101] width 8 height 16
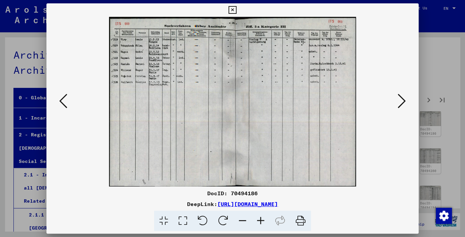
click at [402, 98] on icon at bounding box center [402, 101] width 8 height 16
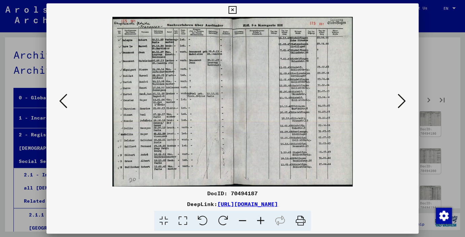
click at [403, 98] on icon at bounding box center [402, 101] width 8 height 16
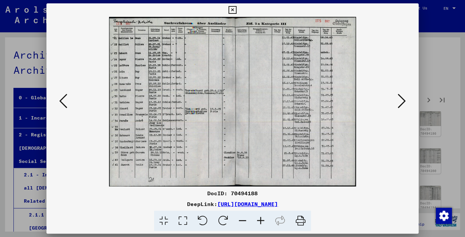
click at [403, 98] on icon at bounding box center [402, 101] width 8 height 16
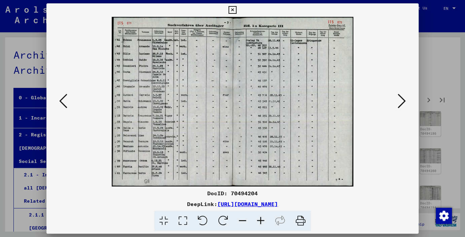
click at [262, 221] on icon at bounding box center [261, 221] width 18 height 21
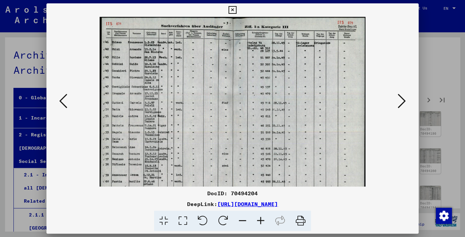
click at [262, 221] on icon at bounding box center [261, 221] width 18 height 21
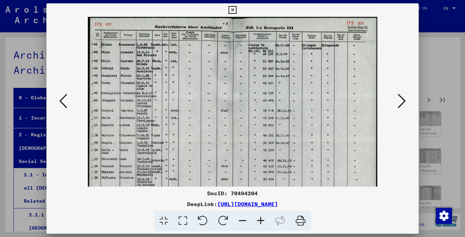
click at [262, 221] on icon at bounding box center [261, 221] width 18 height 21
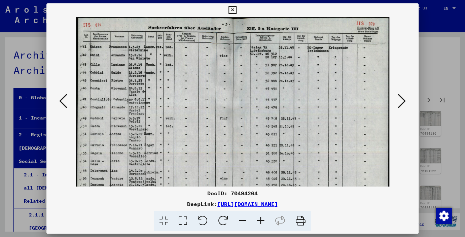
click at [262, 221] on icon at bounding box center [261, 221] width 18 height 21
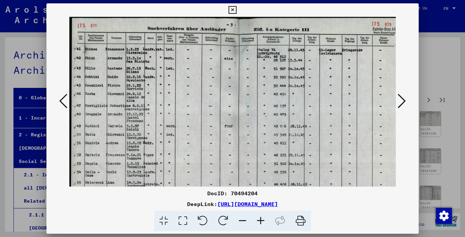
click at [263, 223] on icon at bounding box center [261, 221] width 18 height 21
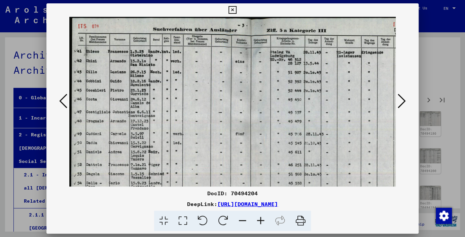
click at [264, 223] on icon at bounding box center [261, 221] width 18 height 21
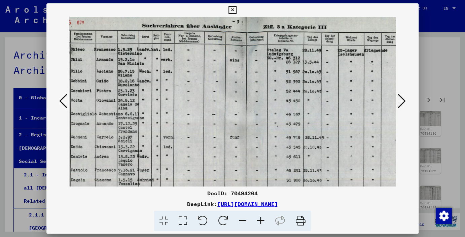
scroll to position [4, 17]
drag, startPoint x: 374, startPoint y: 159, endPoint x: 311, endPoint y: 158, distance: 63.7
click at [356, 155] on img at bounding box center [246, 147] width 386 height 271
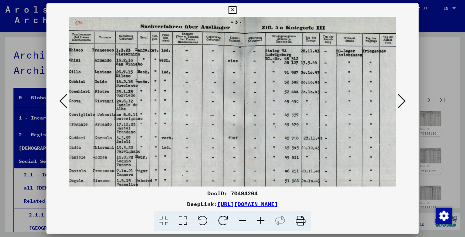
click at [401, 99] on icon at bounding box center [402, 101] width 8 height 16
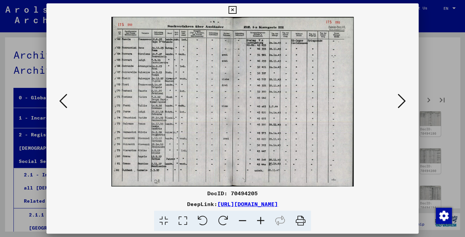
scroll to position [0, 0]
click at [261, 221] on icon at bounding box center [261, 221] width 18 height 21
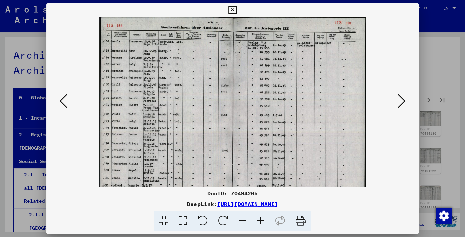
click at [260, 221] on icon at bounding box center [261, 221] width 18 height 21
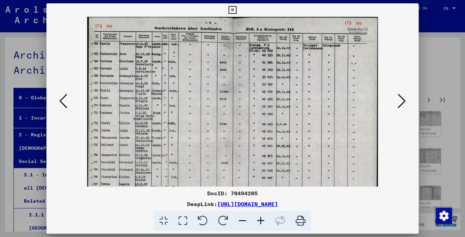
click at [260, 221] on icon at bounding box center [261, 221] width 18 height 21
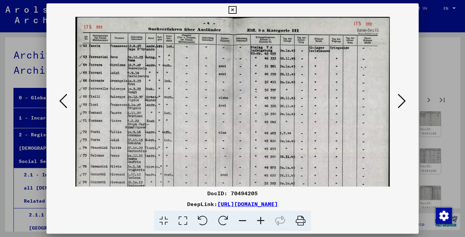
click at [260, 221] on icon at bounding box center [261, 221] width 18 height 21
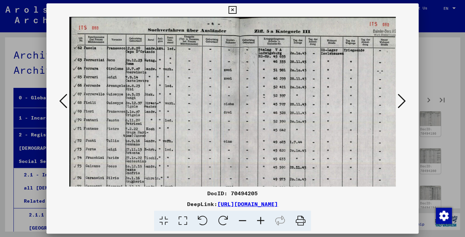
click at [260, 221] on icon at bounding box center [261, 221] width 18 height 21
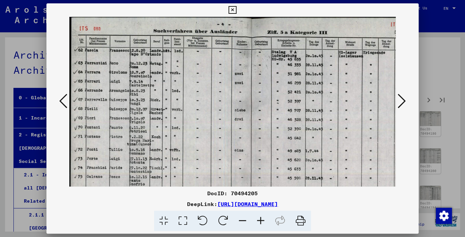
click at [260, 221] on icon at bounding box center [261, 221] width 18 height 21
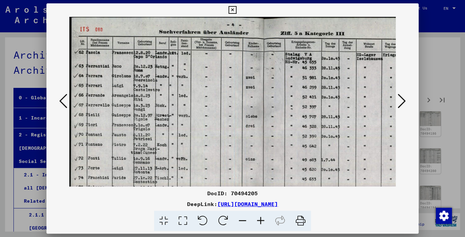
click at [405, 100] on icon at bounding box center [402, 101] width 8 height 16
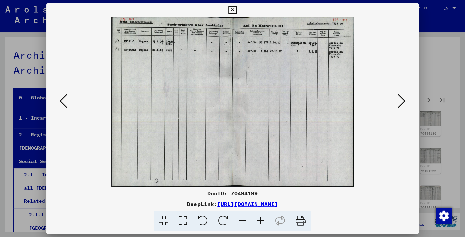
click at [402, 106] on icon at bounding box center [402, 101] width 8 height 16
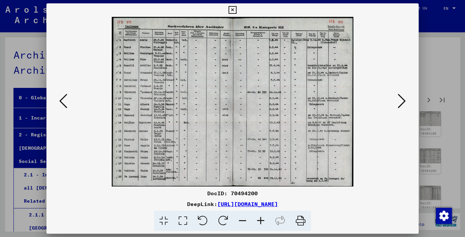
click at [236, 7] on icon at bounding box center [233, 10] width 8 height 8
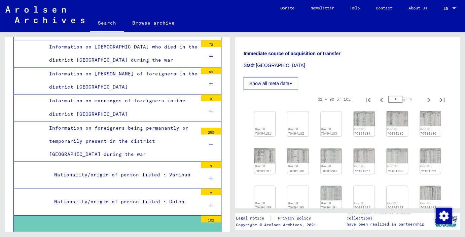
scroll to position [595, 0]
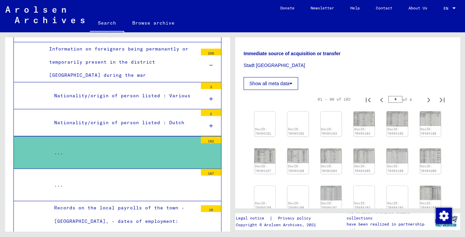
click at [109, 178] on div "..." at bounding box center [123, 184] width 149 height 13
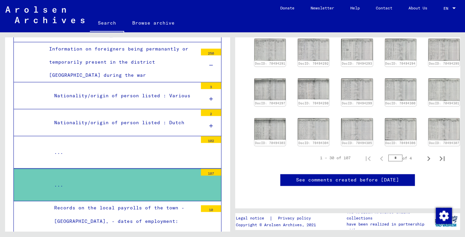
scroll to position [149, 0]
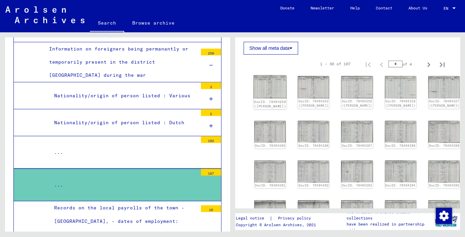
click at [270, 84] on img at bounding box center [270, 86] width 33 height 23
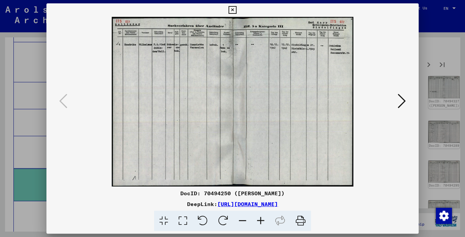
click at [403, 102] on icon at bounding box center [402, 101] width 8 height 16
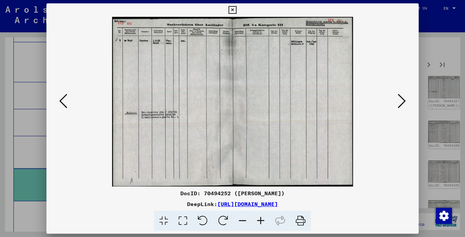
click at [403, 102] on icon at bounding box center [402, 101] width 8 height 16
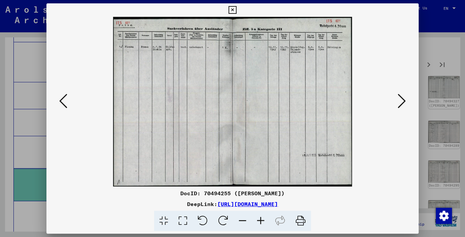
click at [402, 102] on icon at bounding box center [402, 101] width 8 height 16
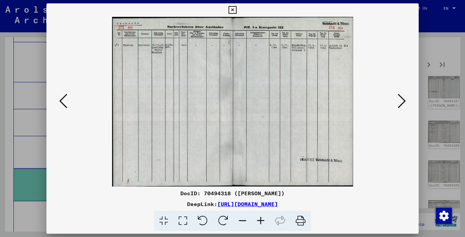
click at [402, 102] on icon at bounding box center [402, 101] width 8 height 16
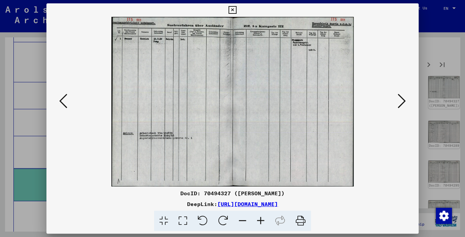
click at [402, 102] on icon at bounding box center [402, 101] width 8 height 16
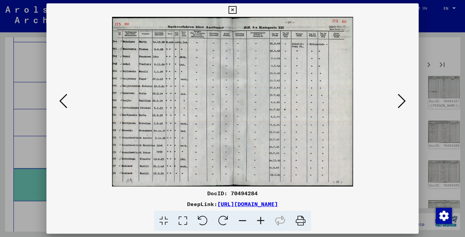
click at [402, 102] on icon at bounding box center [402, 101] width 8 height 16
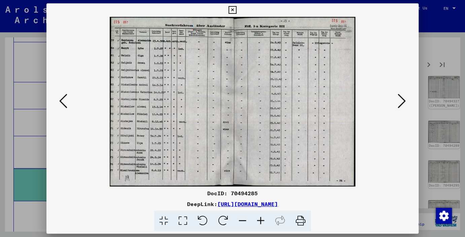
click at [402, 102] on icon at bounding box center [402, 101] width 8 height 16
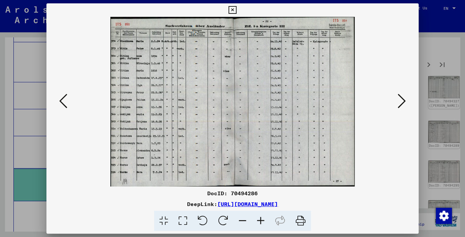
click at [402, 102] on icon at bounding box center [402, 101] width 8 height 16
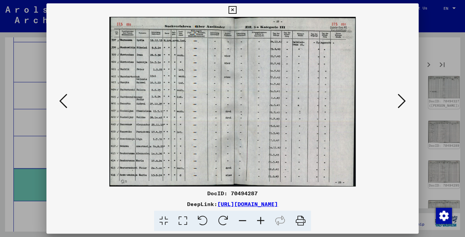
click at [402, 102] on icon at bounding box center [402, 101] width 8 height 16
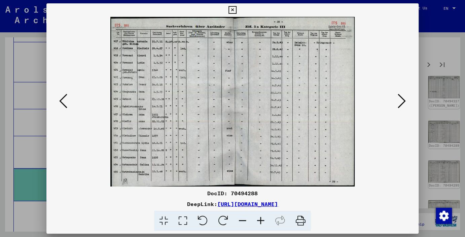
click at [402, 102] on icon at bounding box center [402, 101] width 8 height 16
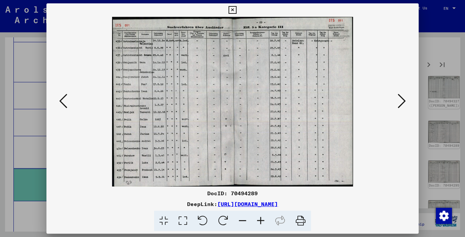
click at [402, 102] on icon at bounding box center [402, 101] width 8 height 16
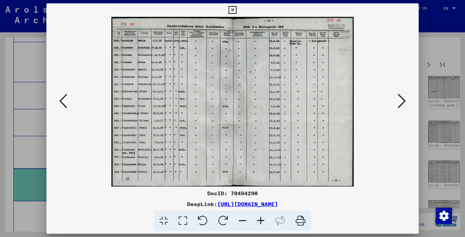
click at [402, 102] on icon at bounding box center [402, 101] width 8 height 16
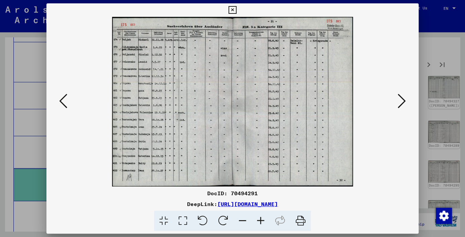
click at [402, 102] on icon at bounding box center [402, 101] width 8 height 16
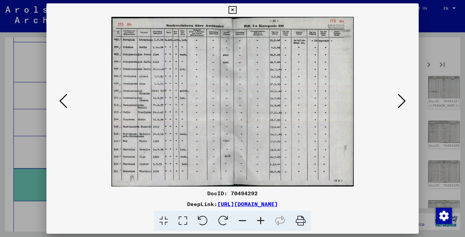
click at [402, 102] on icon at bounding box center [402, 101] width 8 height 16
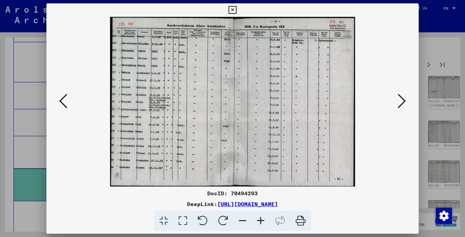
click at [402, 102] on icon at bounding box center [402, 101] width 8 height 16
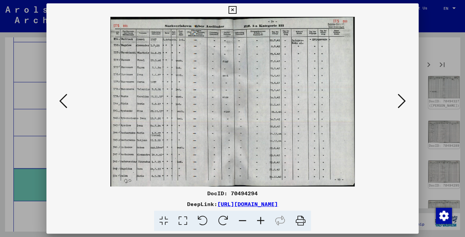
click at [402, 102] on icon at bounding box center [402, 101] width 8 height 16
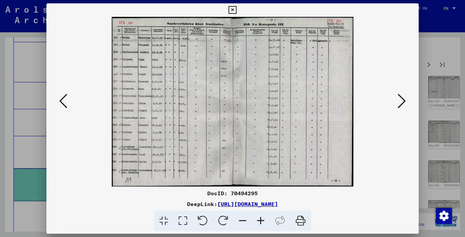
click at [402, 102] on icon at bounding box center [402, 101] width 8 height 16
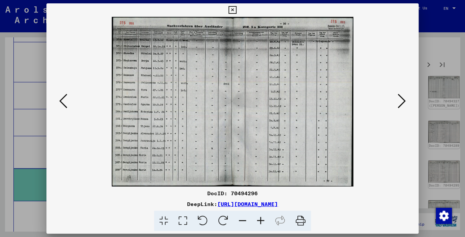
click at [402, 102] on icon at bounding box center [402, 101] width 8 height 16
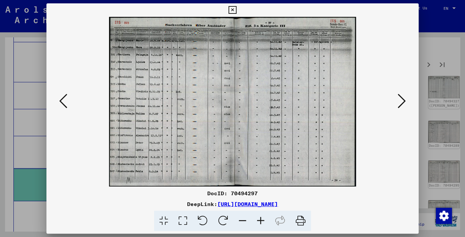
click at [402, 102] on icon at bounding box center [402, 101] width 8 height 16
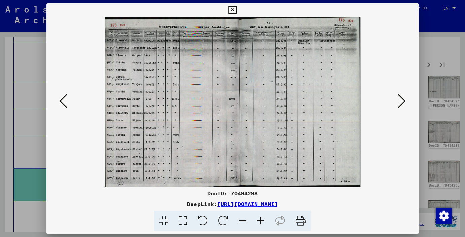
click at [402, 102] on icon at bounding box center [402, 101] width 8 height 16
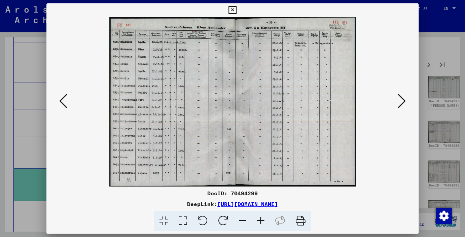
click at [402, 102] on icon at bounding box center [402, 101] width 8 height 16
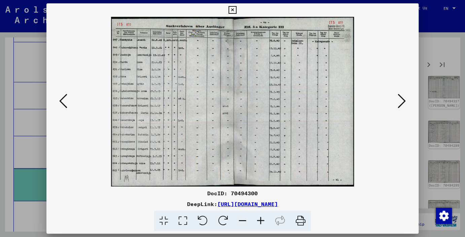
click at [402, 102] on icon at bounding box center [402, 101] width 8 height 16
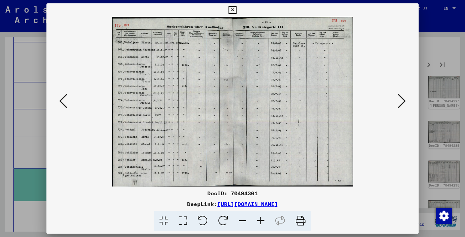
click at [402, 102] on icon at bounding box center [402, 101] width 8 height 16
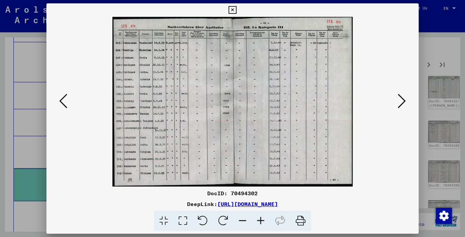
click at [402, 102] on icon at bounding box center [402, 101] width 8 height 16
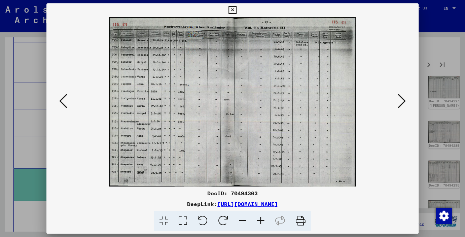
click at [402, 102] on icon at bounding box center [402, 101] width 8 height 16
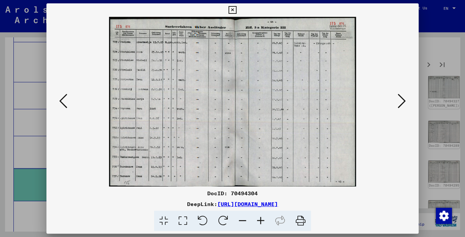
click at [402, 102] on icon at bounding box center [402, 101] width 8 height 16
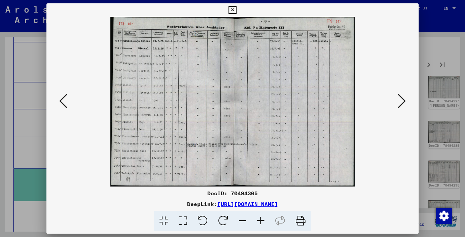
click at [402, 102] on icon at bounding box center [402, 101] width 8 height 16
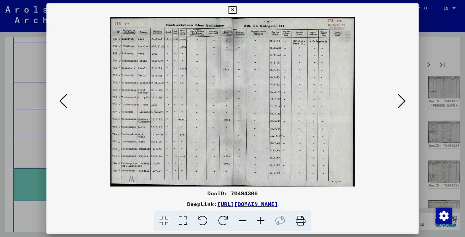
click at [402, 102] on icon at bounding box center [402, 101] width 8 height 16
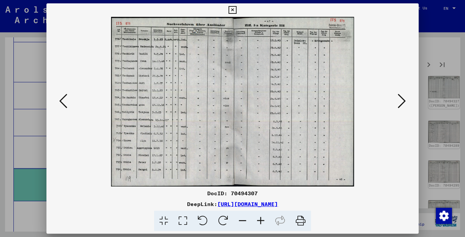
click at [402, 102] on icon at bounding box center [402, 101] width 8 height 16
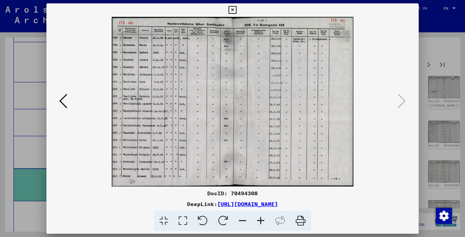
click at [236, 7] on icon at bounding box center [233, 10] width 8 height 8
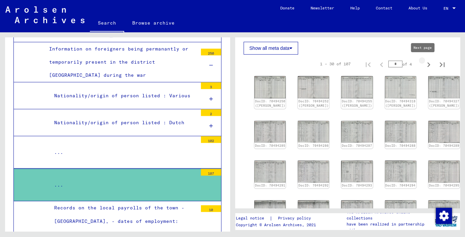
click at [425, 64] on icon "Next page" at bounding box center [428, 64] width 9 height 9
type input "*"
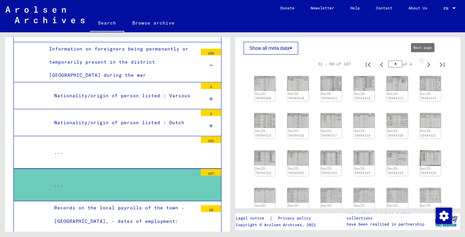
click at [424, 64] on icon "Next page" at bounding box center [428, 64] width 9 height 9
type input "*"
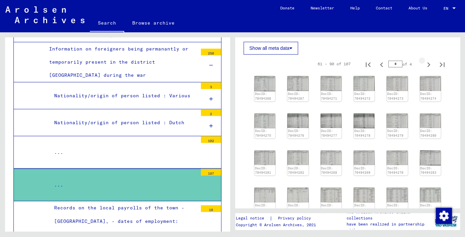
click at [428, 64] on icon "Next page" at bounding box center [429, 64] width 3 height 5
type input "*"
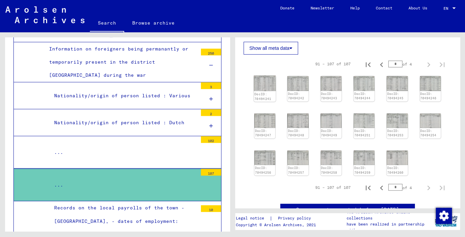
click at [271, 87] on img at bounding box center [265, 82] width 22 height 15
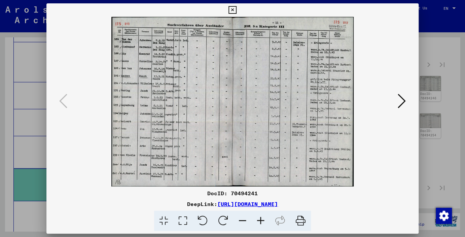
click at [404, 104] on icon at bounding box center [402, 101] width 8 height 16
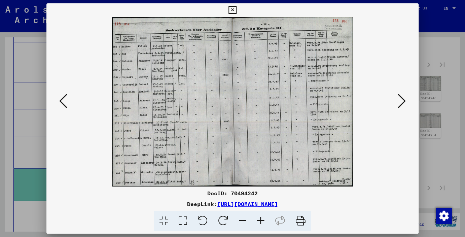
click at [404, 104] on icon at bounding box center [402, 101] width 8 height 16
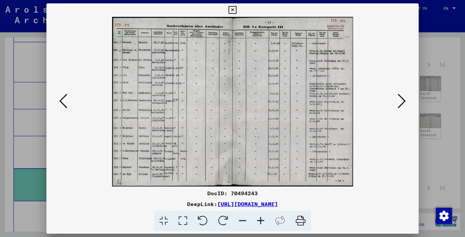
click at [404, 104] on icon at bounding box center [402, 101] width 8 height 16
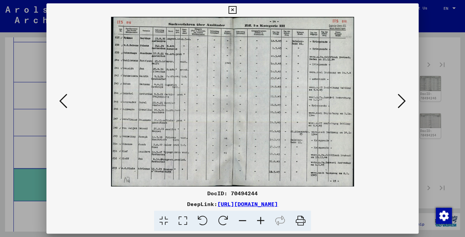
click at [403, 103] on icon at bounding box center [402, 101] width 8 height 16
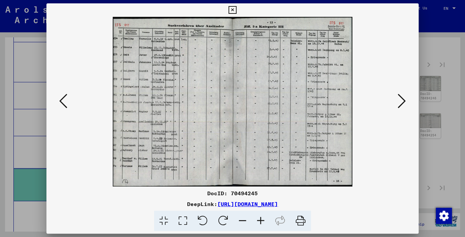
click at [402, 102] on icon at bounding box center [402, 101] width 8 height 16
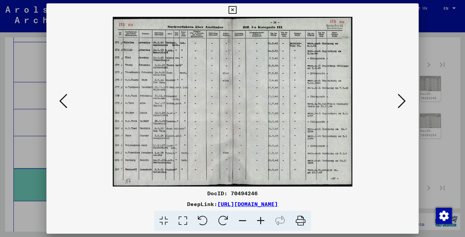
click at [400, 99] on icon at bounding box center [402, 101] width 8 height 16
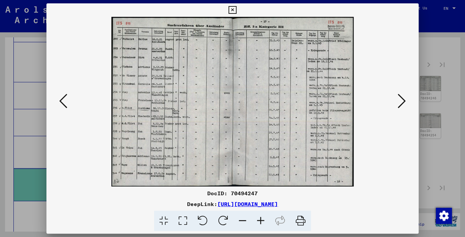
click at [401, 103] on icon at bounding box center [402, 101] width 8 height 16
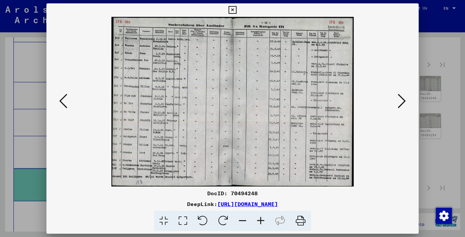
click at [401, 103] on icon at bounding box center [402, 101] width 8 height 16
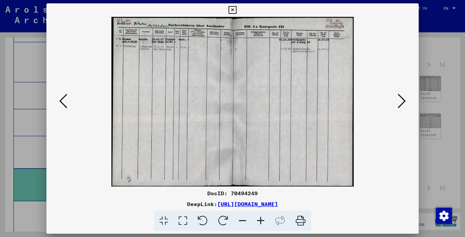
click at [401, 103] on icon at bounding box center [402, 101] width 8 height 16
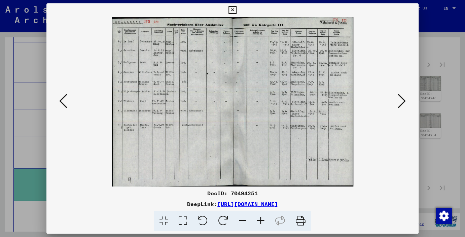
click at [401, 103] on icon at bounding box center [402, 101] width 8 height 16
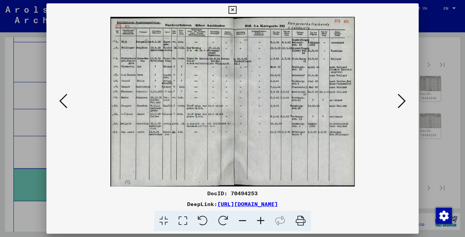
click at [401, 103] on icon at bounding box center [402, 101] width 8 height 16
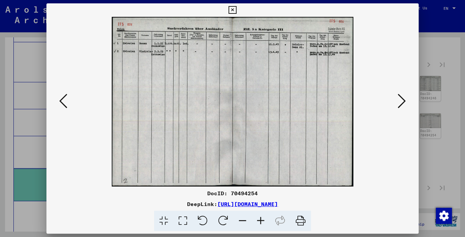
click at [401, 103] on icon at bounding box center [402, 101] width 8 height 16
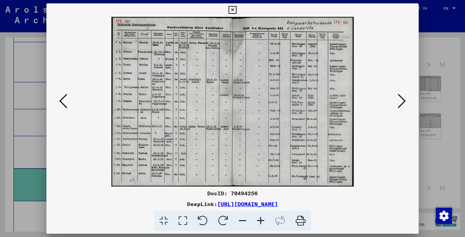
click at [401, 103] on icon at bounding box center [402, 101] width 8 height 16
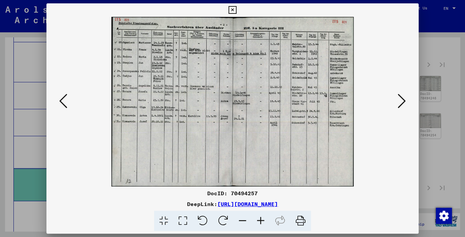
click at [401, 103] on icon at bounding box center [402, 101] width 8 height 16
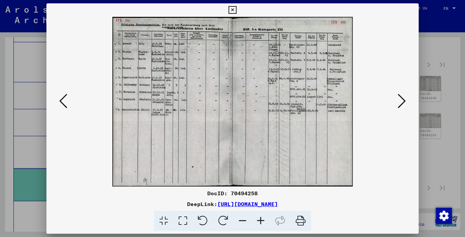
click at [401, 103] on icon at bounding box center [402, 101] width 8 height 16
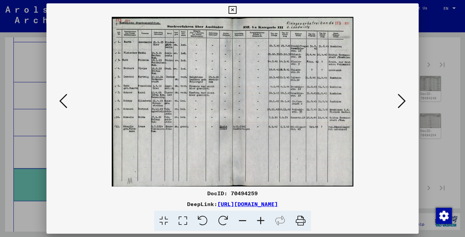
click at [401, 103] on icon at bounding box center [402, 101] width 8 height 16
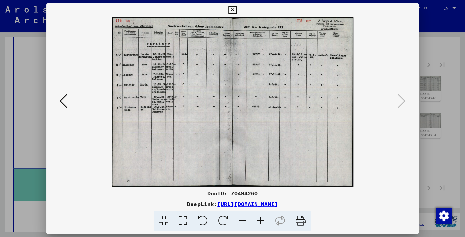
click at [236, 11] on icon at bounding box center [233, 10] width 8 height 8
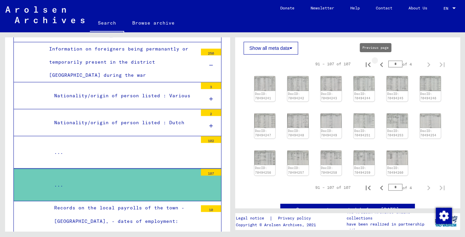
click at [379, 63] on icon "Previous page" at bounding box center [381, 64] width 9 height 9
type input "*"
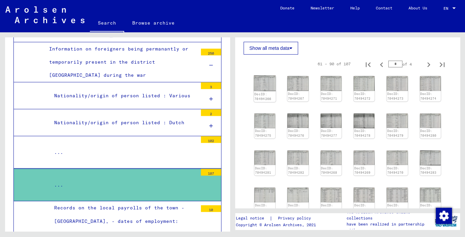
click at [265, 77] on img at bounding box center [265, 83] width 22 height 16
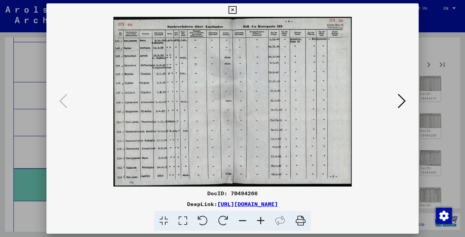
click at [403, 100] on icon at bounding box center [402, 101] width 8 height 16
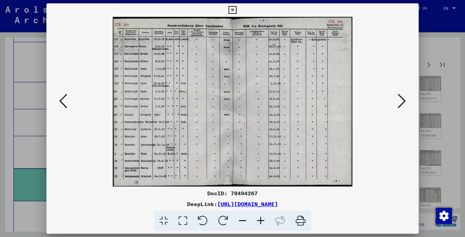
click at [403, 100] on icon at bounding box center [402, 101] width 8 height 16
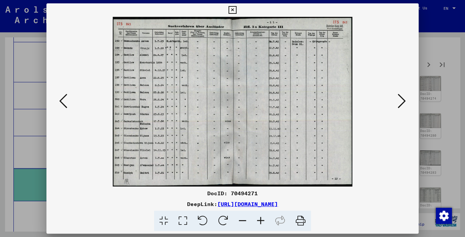
click at [403, 100] on icon at bounding box center [402, 101] width 8 height 16
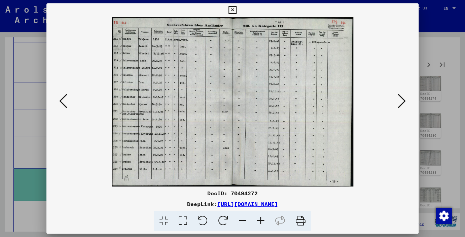
click at [403, 100] on icon at bounding box center [402, 101] width 8 height 16
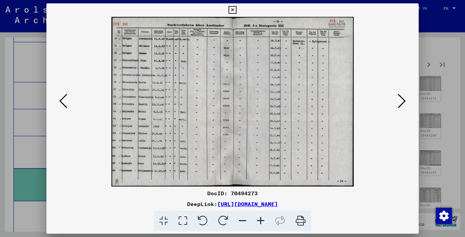
click at [403, 100] on icon at bounding box center [402, 101] width 8 height 16
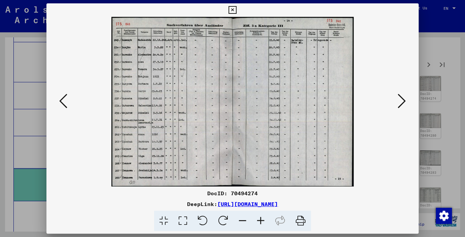
click at [403, 100] on icon at bounding box center [402, 101] width 8 height 16
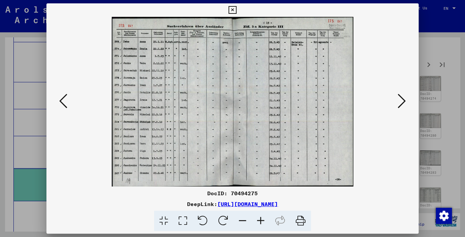
click at [403, 100] on icon at bounding box center [402, 101] width 8 height 16
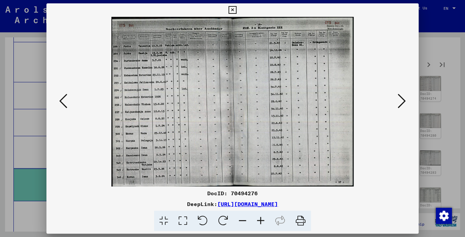
click at [403, 100] on icon at bounding box center [402, 101] width 8 height 16
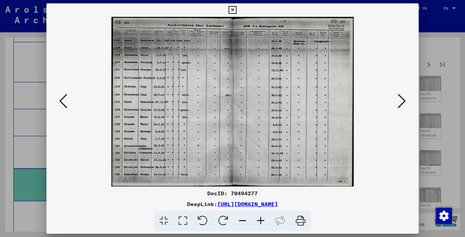
click at [403, 100] on icon at bounding box center [402, 101] width 8 height 16
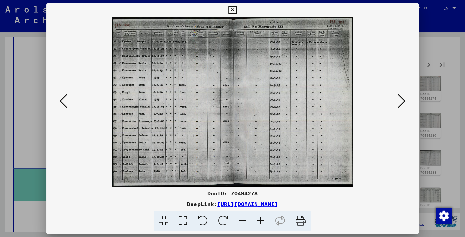
click at [403, 100] on icon at bounding box center [402, 101] width 8 height 16
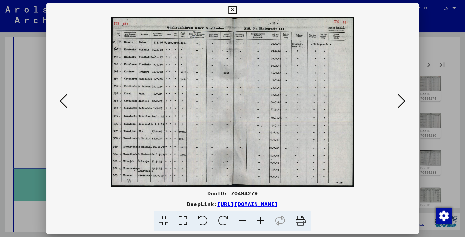
click at [403, 100] on icon at bounding box center [402, 101] width 8 height 16
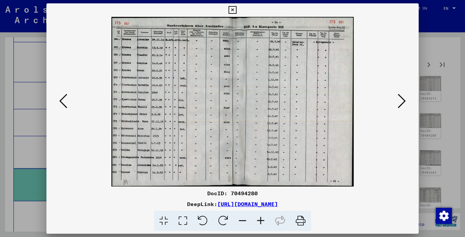
click at [403, 100] on icon at bounding box center [402, 101] width 8 height 16
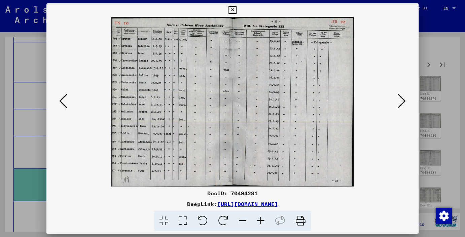
click at [403, 100] on icon at bounding box center [402, 101] width 8 height 16
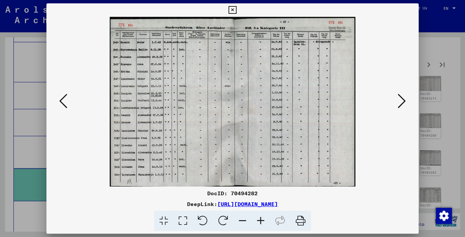
click at [403, 100] on icon at bounding box center [402, 101] width 8 height 16
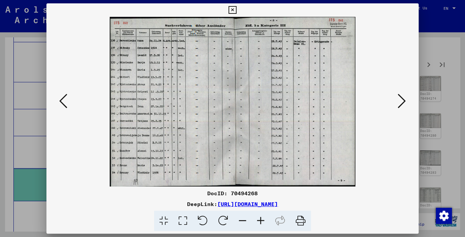
click at [403, 100] on icon at bounding box center [402, 101] width 8 height 16
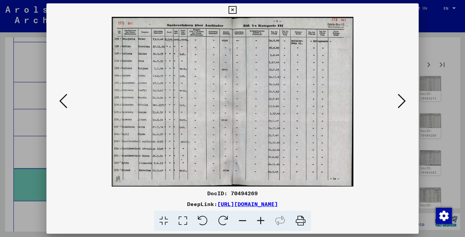
click at [403, 100] on icon at bounding box center [402, 101] width 8 height 16
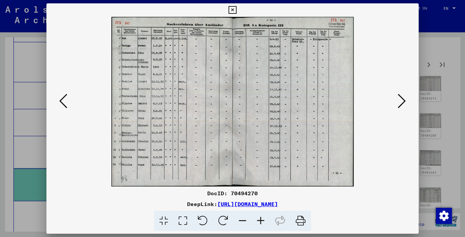
click at [403, 100] on icon at bounding box center [402, 101] width 8 height 16
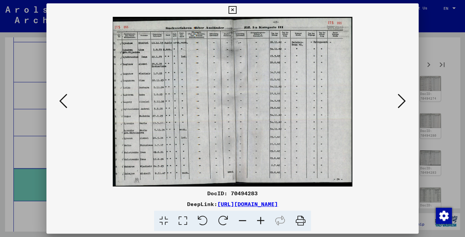
click at [403, 100] on icon at bounding box center [402, 101] width 8 height 16
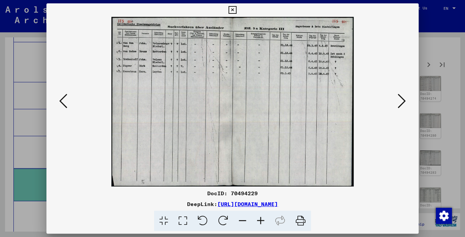
click at [403, 100] on icon at bounding box center [402, 101] width 8 height 16
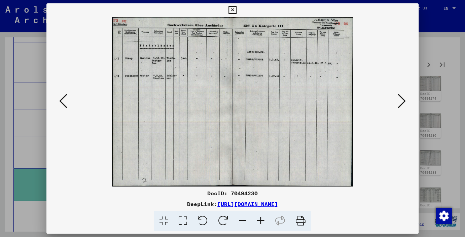
click at [403, 100] on icon at bounding box center [402, 101] width 8 height 16
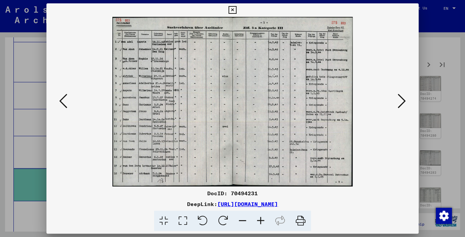
click at [403, 100] on icon at bounding box center [402, 101] width 8 height 16
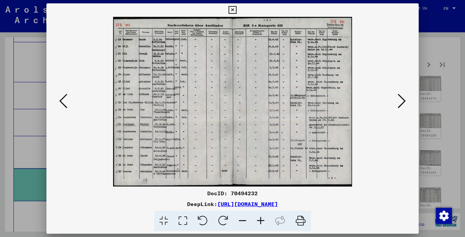
click at [403, 100] on icon at bounding box center [402, 101] width 8 height 16
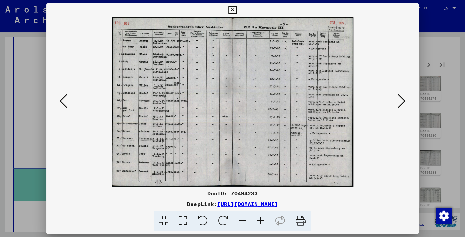
click at [236, 9] on icon at bounding box center [233, 10] width 8 height 8
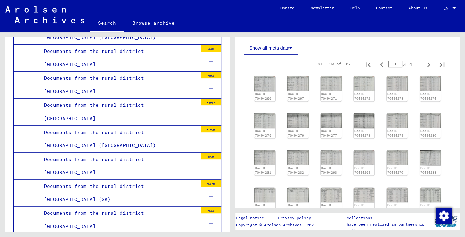
scroll to position [1189, 0]
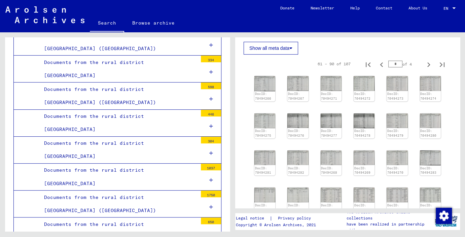
click at [133, 218] on div "Documents from the rural district [GEOGRAPHIC_DATA]" at bounding box center [118, 231] width 159 height 26
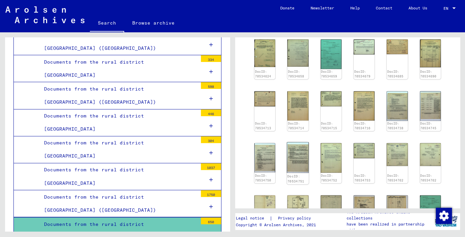
scroll to position [297, 0]
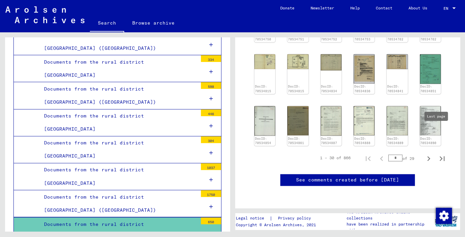
click at [438, 154] on icon "Last page" at bounding box center [442, 158] width 9 height 9
type input "**"
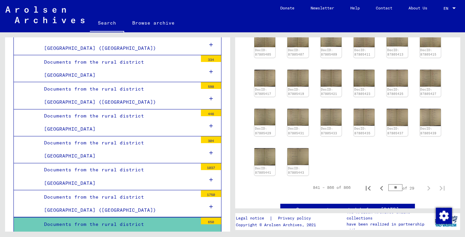
scroll to position [49, 0]
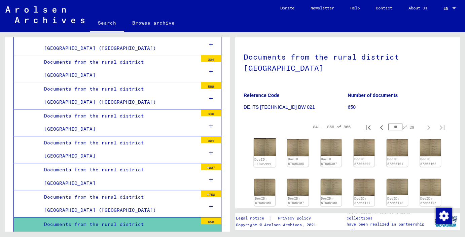
click at [260, 138] on img at bounding box center [265, 147] width 22 height 18
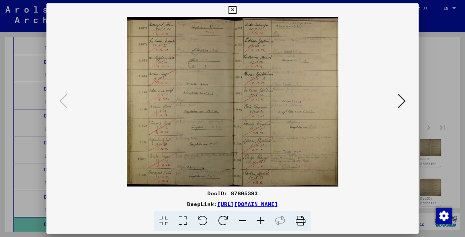
click at [401, 102] on icon at bounding box center [402, 101] width 8 height 16
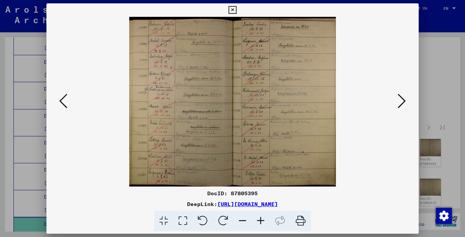
click at [401, 102] on icon at bounding box center [402, 101] width 8 height 16
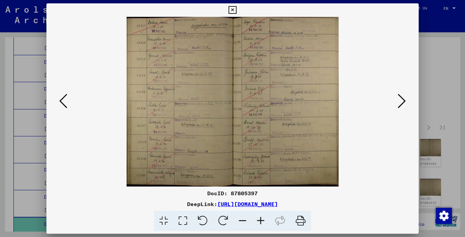
click at [401, 102] on icon at bounding box center [402, 101] width 8 height 16
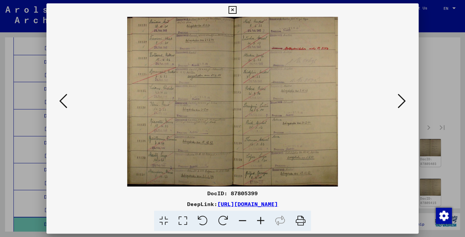
click at [260, 218] on icon at bounding box center [261, 221] width 18 height 21
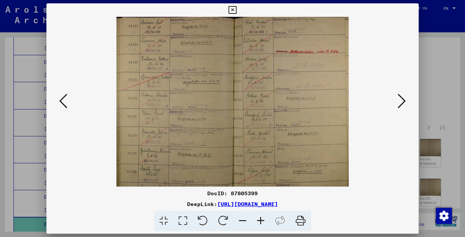
click at [260, 218] on icon at bounding box center [261, 221] width 18 height 21
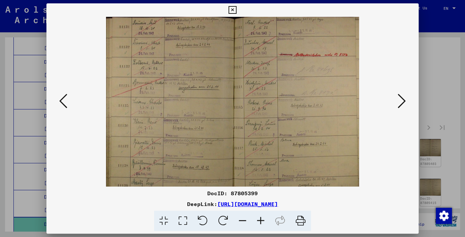
click at [260, 218] on icon at bounding box center [261, 221] width 18 height 21
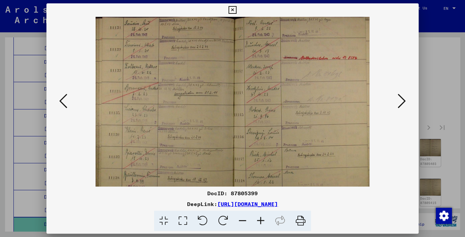
click at [260, 218] on icon at bounding box center [261, 221] width 18 height 21
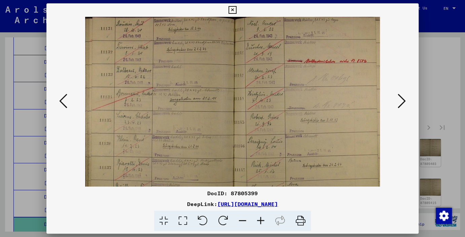
click at [260, 218] on icon at bounding box center [261, 221] width 18 height 21
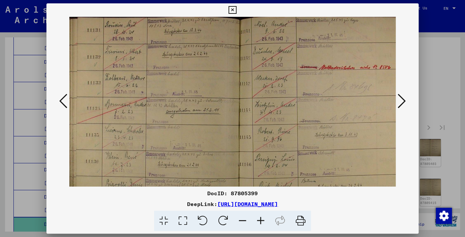
click at [260, 218] on icon at bounding box center [261, 221] width 18 height 21
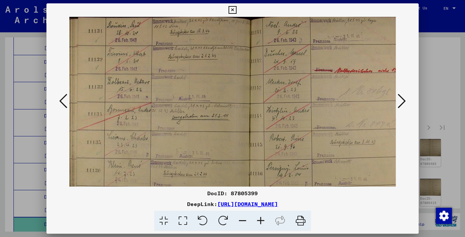
click at [260, 218] on icon at bounding box center [261, 221] width 18 height 21
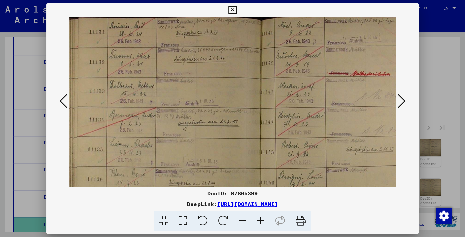
click at [260, 218] on icon at bounding box center [261, 221] width 18 height 21
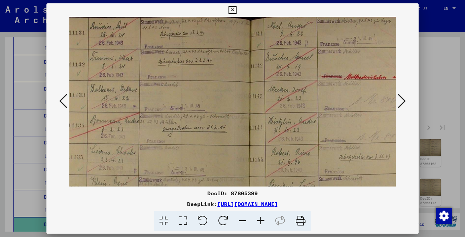
scroll to position [0, 27]
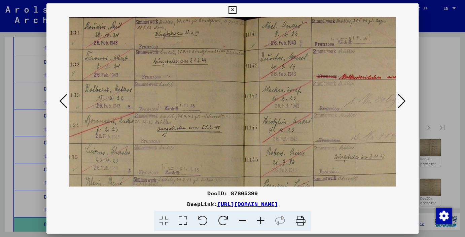
drag, startPoint x: 326, startPoint y: 85, endPoint x: 343, endPoint y: 93, distance: 19.0
click at [298, 112] on img at bounding box center [242, 177] width 400 height 321
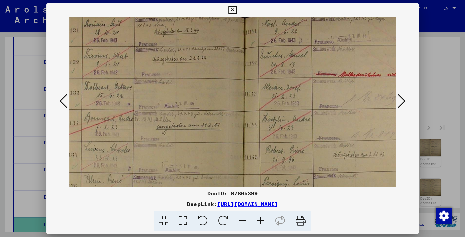
click at [236, 11] on icon at bounding box center [233, 10] width 8 height 8
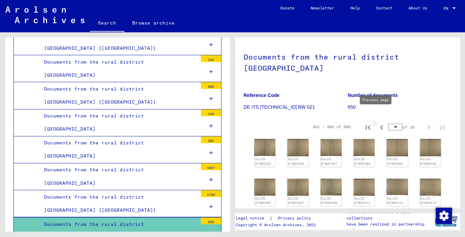
click at [377, 123] on icon "Previous page" at bounding box center [381, 127] width 9 height 9
type input "**"
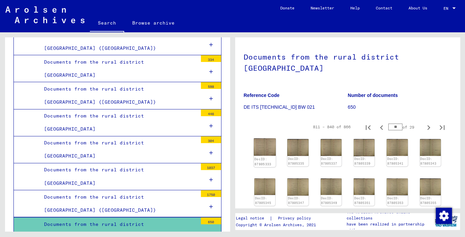
click at [270, 138] on img at bounding box center [265, 146] width 22 height 17
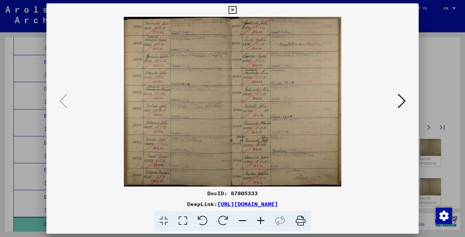
click at [261, 220] on icon at bounding box center [261, 221] width 18 height 21
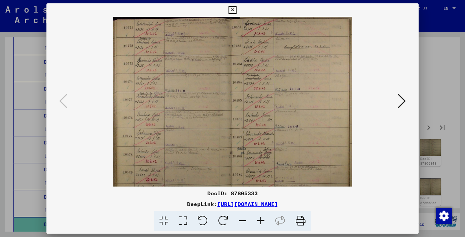
click at [261, 220] on icon at bounding box center [261, 221] width 18 height 21
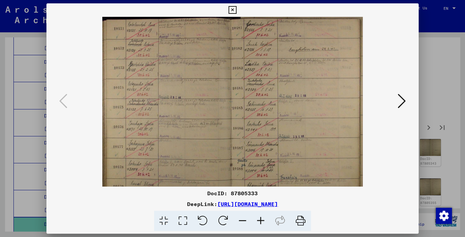
click at [261, 220] on icon at bounding box center [261, 221] width 18 height 21
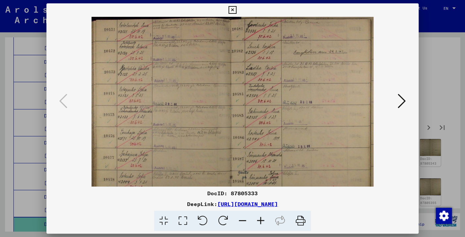
click at [261, 220] on icon at bounding box center [261, 221] width 18 height 21
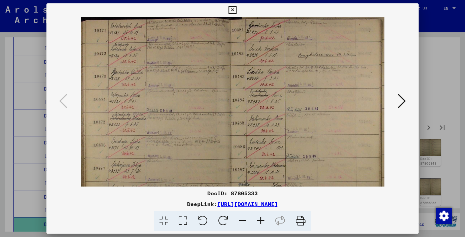
click at [261, 220] on icon at bounding box center [261, 221] width 18 height 21
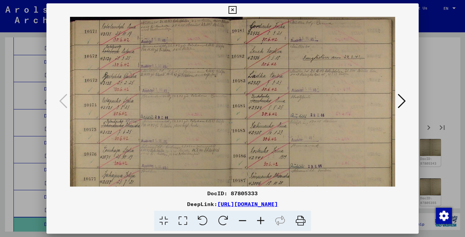
click at [261, 220] on icon at bounding box center [261, 221] width 18 height 21
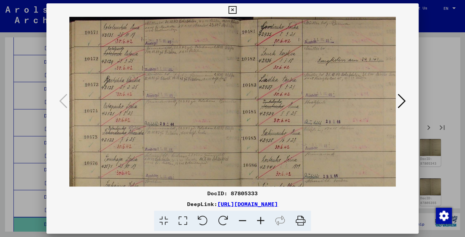
click at [261, 220] on icon at bounding box center [261, 221] width 18 height 21
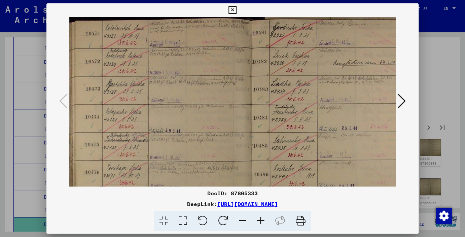
click at [261, 220] on icon at bounding box center [261, 221] width 18 height 21
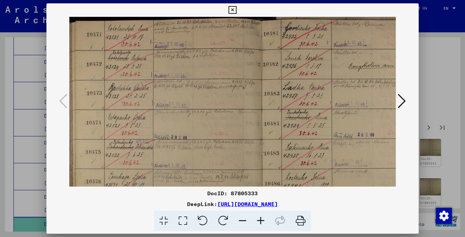
click at [261, 220] on icon at bounding box center [261, 221] width 18 height 21
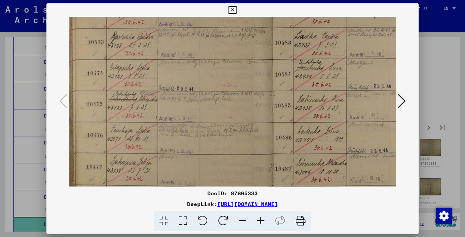
scroll to position [59, 0]
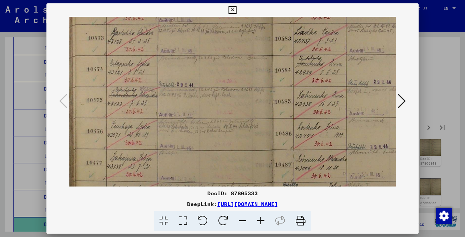
drag, startPoint x: 280, startPoint y: 166, endPoint x: 298, endPoint y: 107, distance: 61.4
click at [298, 107] on img at bounding box center [275, 118] width 412 height 321
click at [236, 11] on icon at bounding box center [233, 10] width 8 height 8
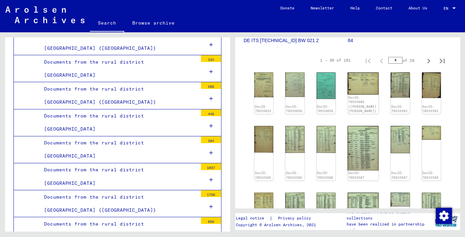
scroll to position [149, 0]
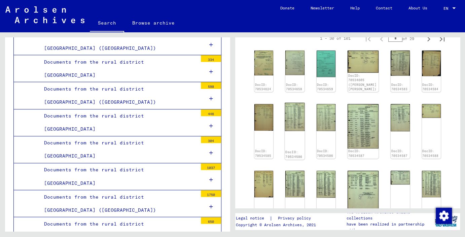
click at [300, 109] on img at bounding box center [295, 117] width 20 height 28
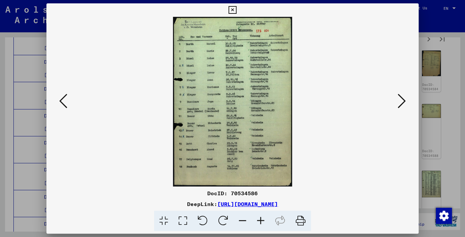
click at [258, 220] on icon at bounding box center [261, 221] width 18 height 21
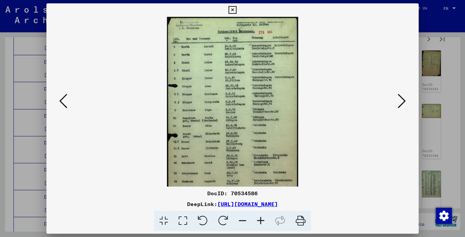
click at [259, 220] on icon at bounding box center [261, 221] width 18 height 21
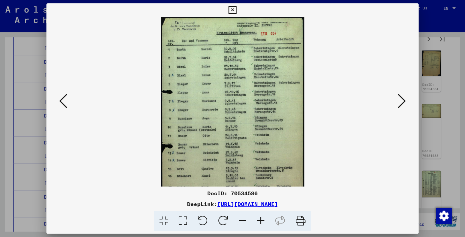
click at [259, 220] on icon at bounding box center [261, 221] width 18 height 21
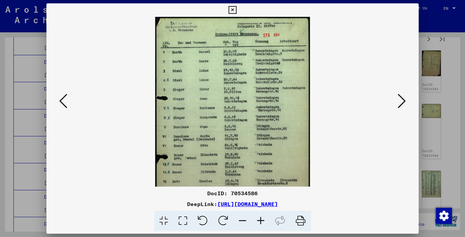
click at [259, 220] on icon at bounding box center [261, 221] width 18 height 21
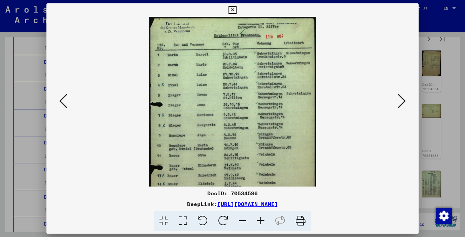
click at [259, 220] on icon at bounding box center [261, 221] width 18 height 21
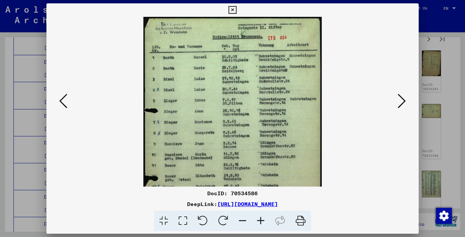
click at [259, 220] on icon at bounding box center [261, 221] width 18 height 21
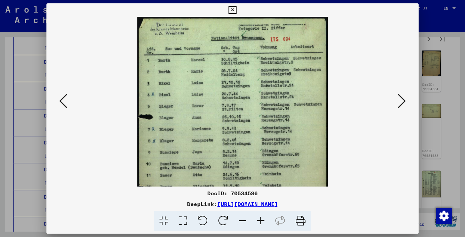
click at [259, 220] on icon at bounding box center [261, 221] width 18 height 21
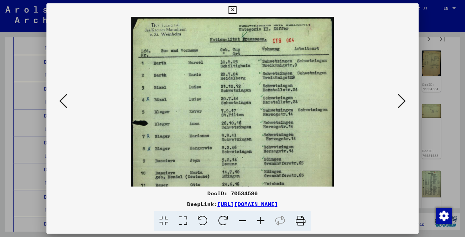
click at [259, 220] on icon at bounding box center [261, 221] width 18 height 21
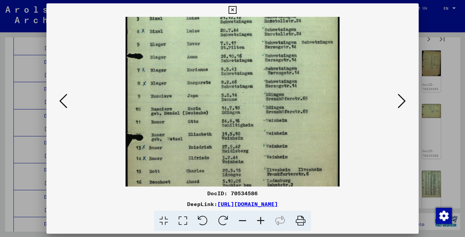
drag, startPoint x: 270, startPoint y: 172, endPoint x: 320, endPoint y: 105, distance: 83.7
click at [297, 98] on img at bounding box center [233, 96] width 214 height 304
click at [406, 100] on icon at bounding box center [402, 101] width 8 height 16
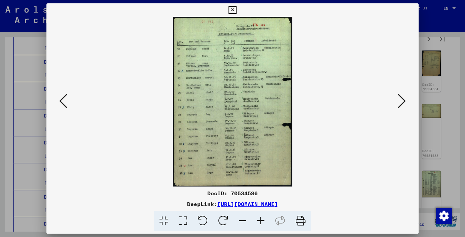
click at [405, 102] on icon at bounding box center [402, 101] width 8 height 16
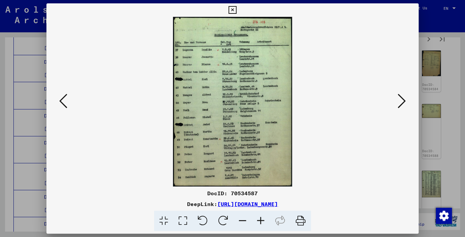
click at [405, 102] on icon at bounding box center [402, 101] width 8 height 16
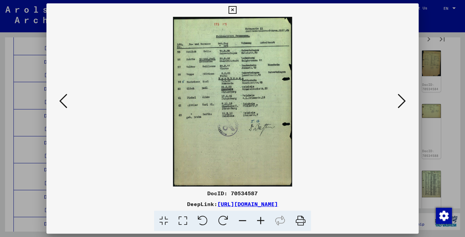
click at [405, 102] on icon at bounding box center [402, 101] width 8 height 16
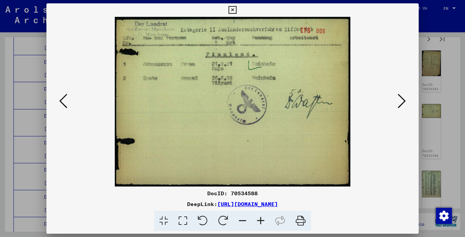
click at [404, 102] on icon at bounding box center [402, 101] width 8 height 16
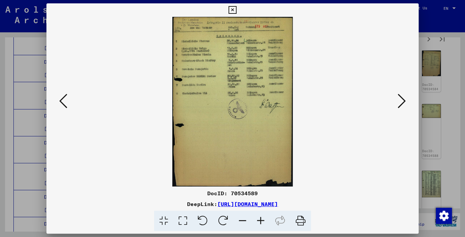
click at [403, 102] on icon at bounding box center [402, 101] width 8 height 16
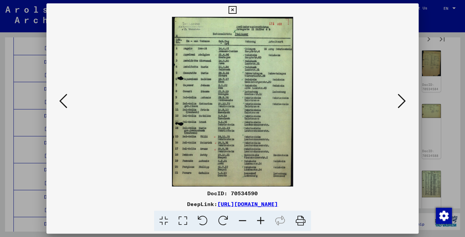
click at [403, 102] on icon at bounding box center [402, 101] width 8 height 16
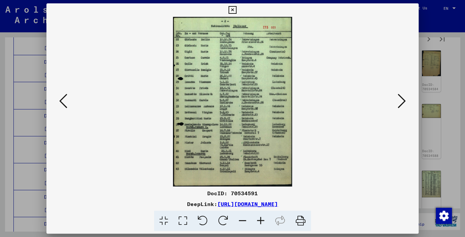
click at [402, 102] on icon at bounding box center [402, 101] width 8 height 16
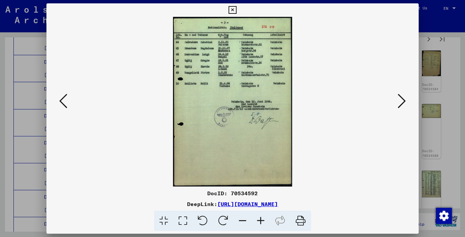
click at [402, 102] on icon at bounding box center [402, 101] width 8 height 16
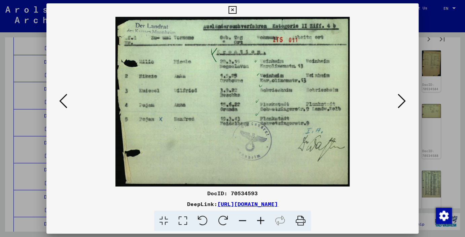
click at [401, 102] on icon at bounding box center [402, 101] width 8 height 16
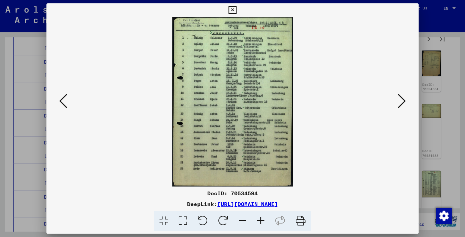
click at [401, 102] on icon at bounding box center [402, 101] width 8 height 16
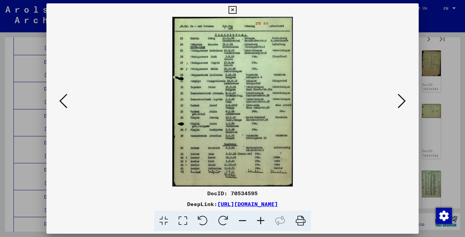
click at [401, 102] on icon at bounding box center [402, 101] width 8 height 16
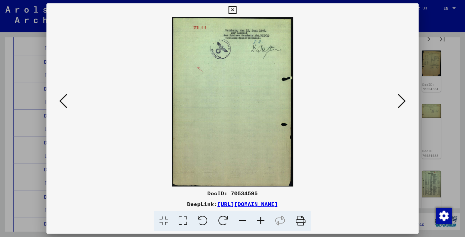
click at [401, 102] on icon at bounding box center [402, 101] width 8 height 16
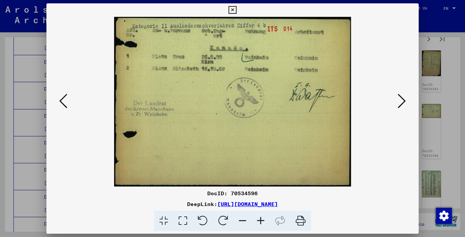
click at [401, 102] on icon at bounding box center [402, 101] width 8 height 16
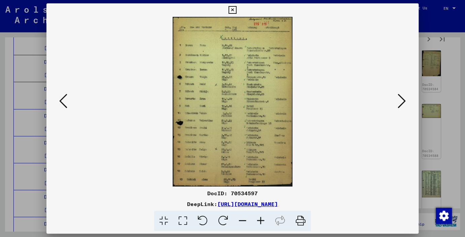
click at [401, 102] on icon at bounding box center [402, 101] width 8 height 16
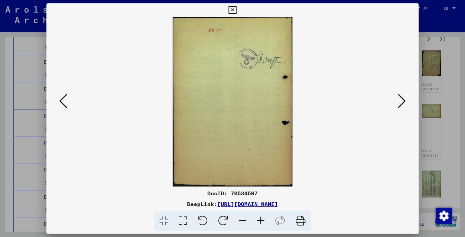
click at [400, 102] on icon at bounding box center [402, 101] width 8 height 16
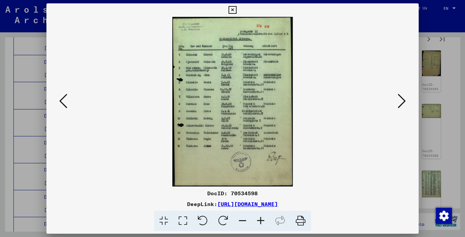
click at [400, 102] on icon at bounding box center [402, 101] width 8 height 16
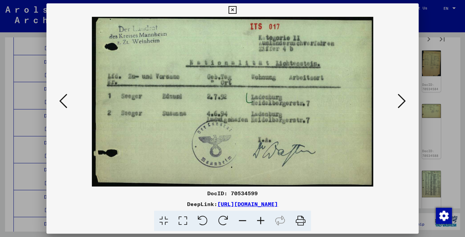
click at [400, 102] on icon at bounding box center [402, 101] width 8 height 16
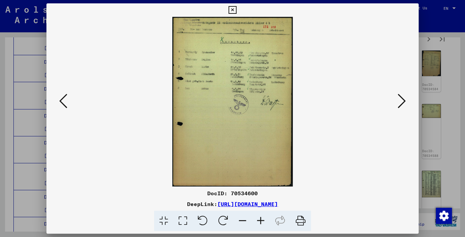
click at [400, 102] on icon at bounding box center [402, 101] width 8 height 16
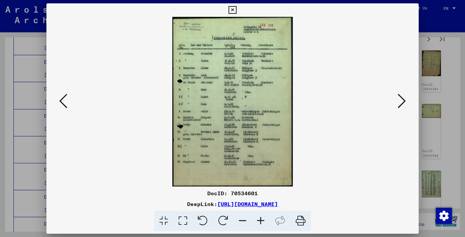
click at [400, 102] on icon at bounding box center [402, 101] width 8 height 16
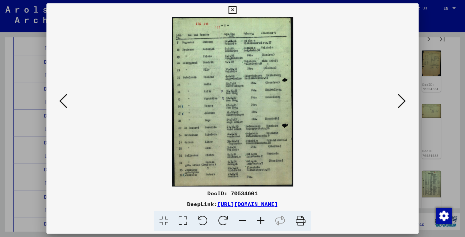
click at [402, 99] on icon at bounding box center [402, 101] width 8 height 16
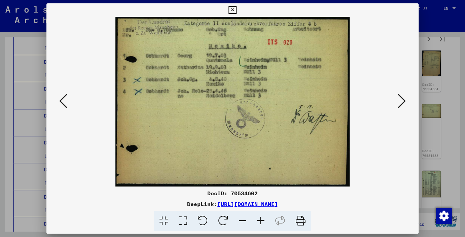
click at [402, 99] on icon at bounding box center [402, 101] width 8 height 16
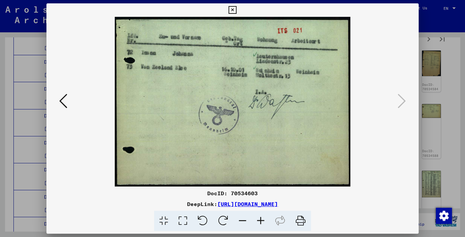
click at [236, 9] on icon at bounding box center [233, 10] width 8 height 8
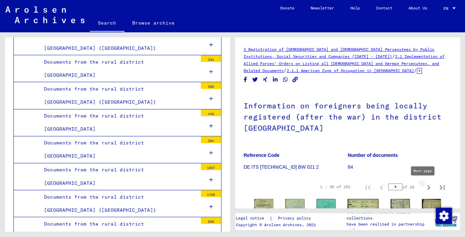
click at [424, 188] on icon "Next page" at bounding box center [428, 187] width 9 height 9
type input "*"
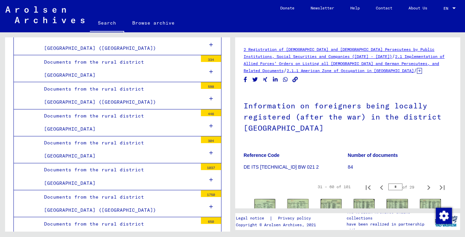
scroll to position [149, 0]
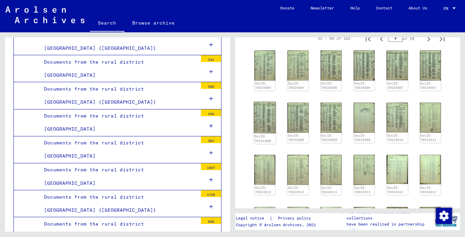
click at [263, 116] on img at bounding box center [265, 117] width 22 height 31
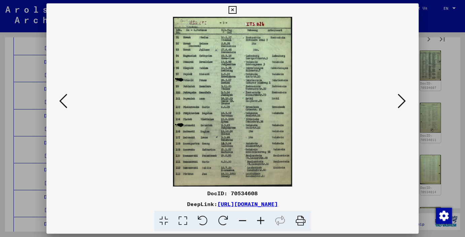
click at [260, 218] on icon at bounding box center [261, 221] width 18 height 21
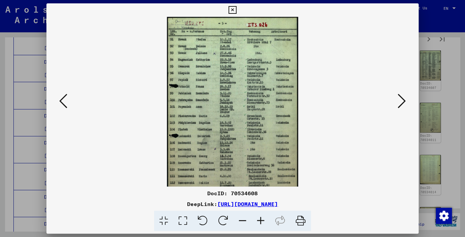
click at [260, 218] on icon at bounding box center [261, 221] width 18 height 21
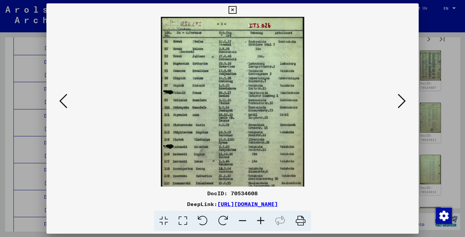
click at [260, 218] on icon at bounding box center [261, 221] width 18 height 21
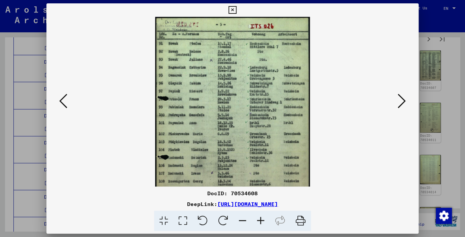
click at [260, 218] on icon at bounding box center [261, 221] width 18 height 21
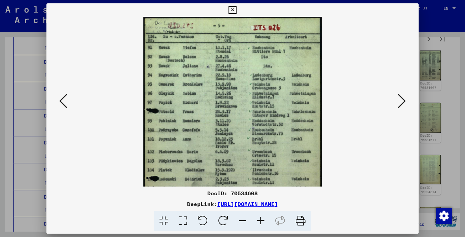
click at [260, 218] on icon at bounding box center [261, 221] width 18 height 21
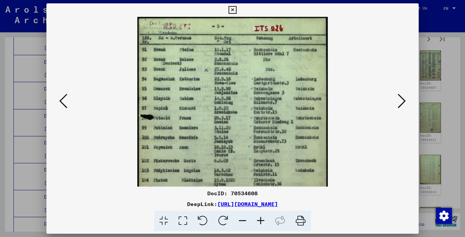
click at [260, 217] on icon at bounding box center [261, 221] width 18 height 21
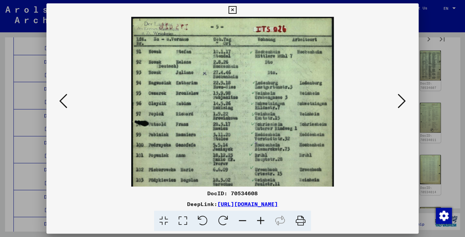
click at [401, 100] on icon at bounding box center [402, 101] width 8 height 16
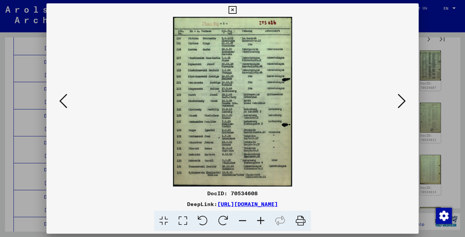
click at [401, 100] on icon at bounding box center [402, 101] width 8 height 16
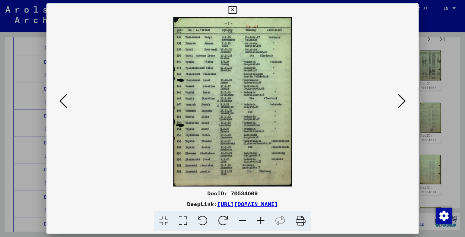
click at [400, 100] on icon at bounding box center [402, 101] width 8 height 16
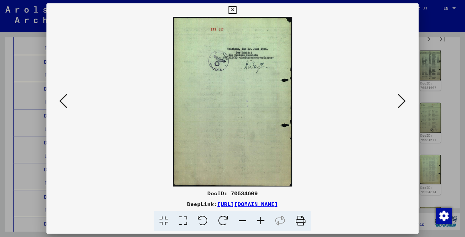
click at [400, 99] on icon at bounding box center [402, 101] width 8 height 16
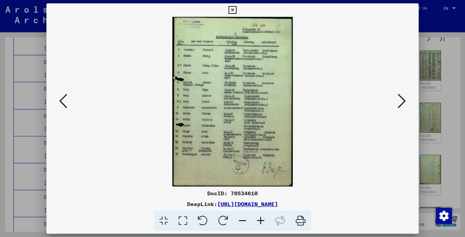
click at [400, 99] on icon at bounding box center [402, 101] width 8 height 16
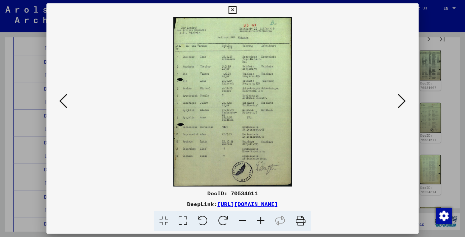
click at [402, 103] on icon at bounding box center [402, 101] width 8 height 16
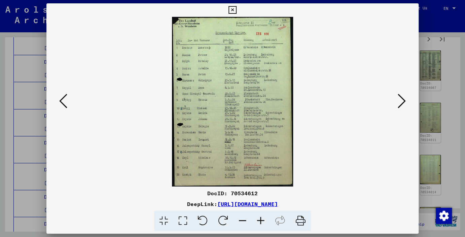
click at [402, 103] on icon at bounding box center [402, 101] width 8 height 16
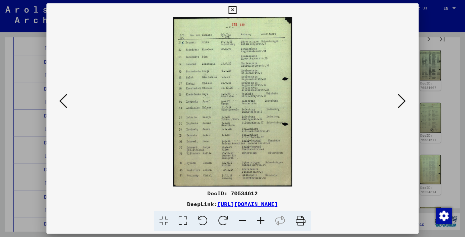
click at [402, 103] on icon at bounding box center [402, 101] width 8 height 16
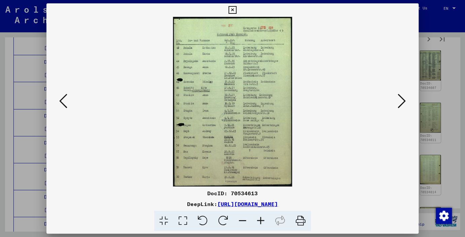
click at [402, 103] on icon at bounding box center [402, 101] width 8 height 16
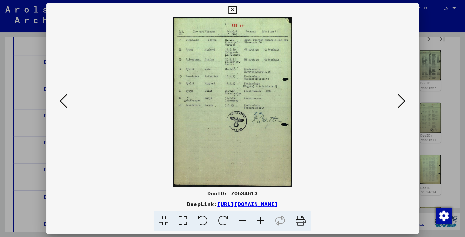
click at [402, 103] on icon at bounding box center [402, 101] width 8 height 16
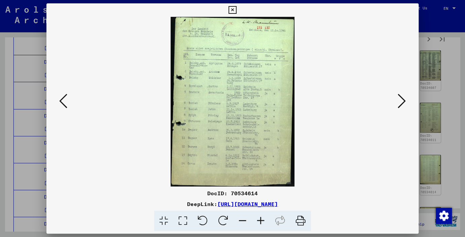
click at [402, 103] on icon at bounding box center [402, 101] width 8 height 16
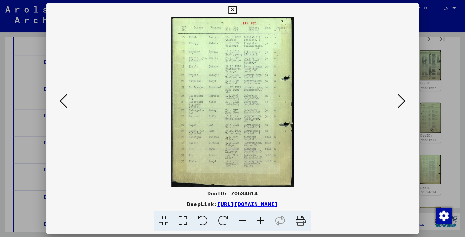
click at [402, 103] on icon at bounding box center [402, 101] width 8 height 16
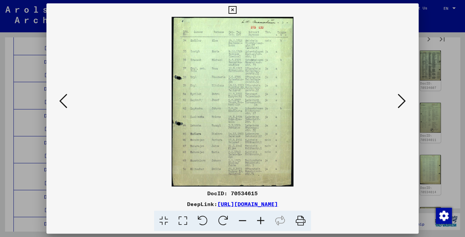
click at [402, 103] on icon at bounding box center [402, 101] width 8 height 16
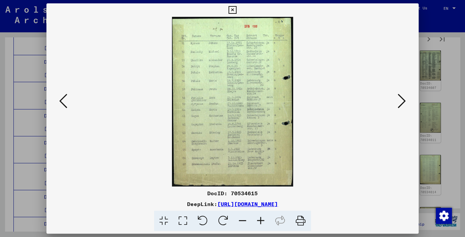
click at [402, 103] on icon at bounding box center [402, 101] width 8 height 16
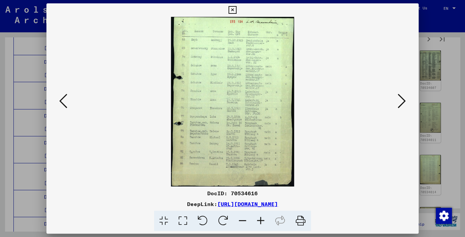
click at [402, 102] on icon at bounding box center [402, 101] width 8 height 16
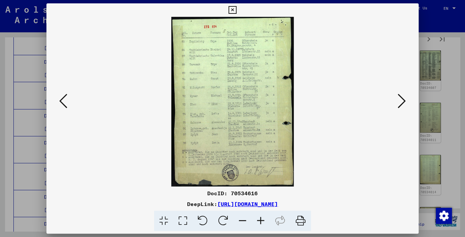
click at [402, 102] on icon at bounding box center [402, 101] width 8 height 16
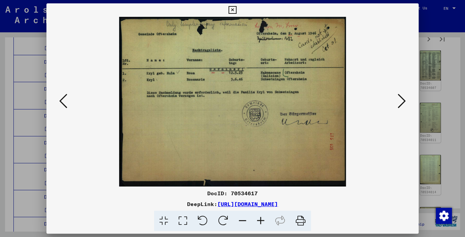
click at [402, 102] on icon at bounding box center [402, 101] width 8 height 16
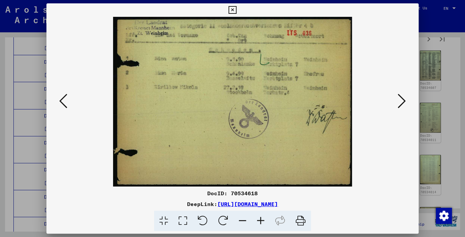
click at [402, 102] on icon at bounding box center [402, 101] width 8 height 16
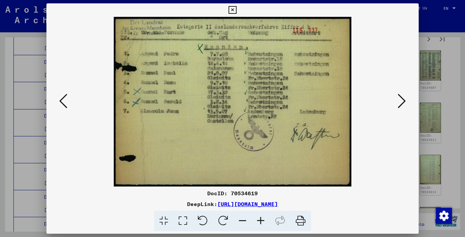
click at [402, 102] on icon at bounding box center [402, 101] width 8 height 16
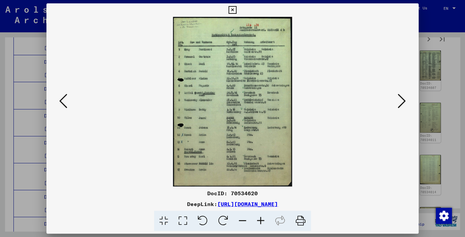
click at [402, 102] on icon at bounding box center [402, 101] width 8 height 16
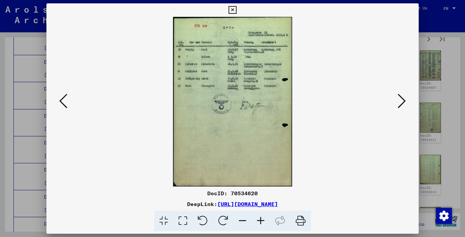
click at [402, 102] on icon at bounding box center [402, 101] width 8 height 16
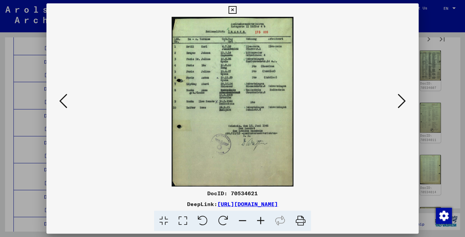
click at [402, 102] on icon at bounding box center [402, 101] width 8 height 16
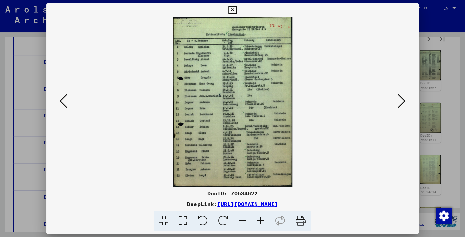
click at [402, 102] on icon at bounding box center [402, 101] width 8 height 16
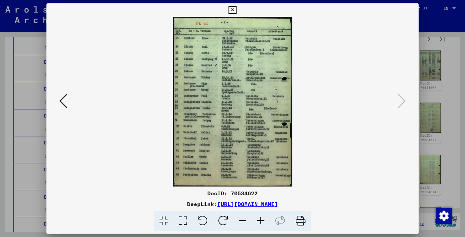
click at [236, 10] on icon at bounding box center [233, 10] width 8 height 8
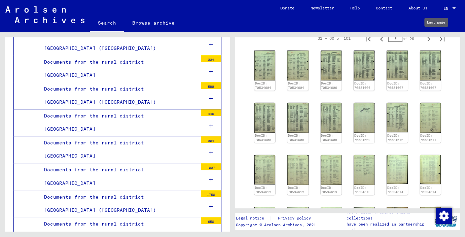
click at [438, 38] on icon "Last page" at bounding box center [442, 38] width 9 height 9
type input "*"
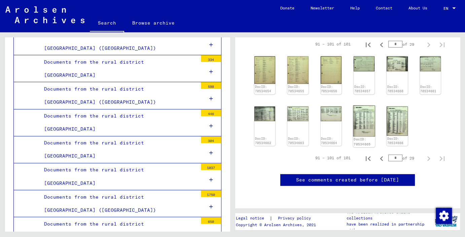
click at [361, 108] on img at bounding box center [364, 120] width 22 height 31
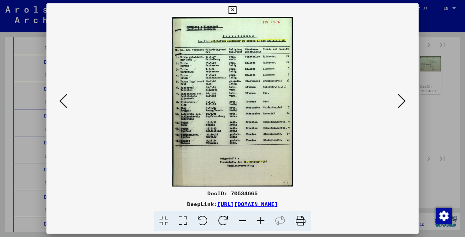
click at [236, 8] on icon at bounding box center [233, 10] width 8 height 8
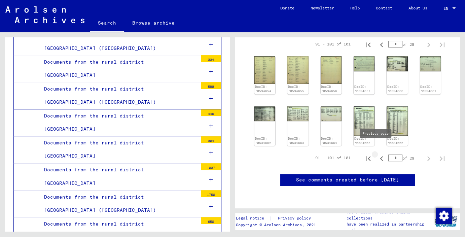
click at [380, 156] on icon "Previous page" at bounding box center [381, 158] width 3 height 5
type input "*"
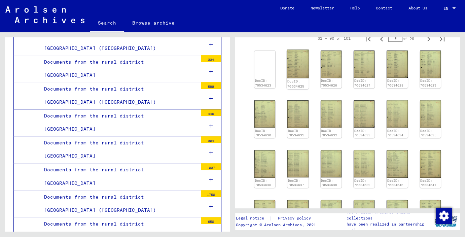
click at [294, 60] on img at bounding box center [298, 64] width 22 height 29
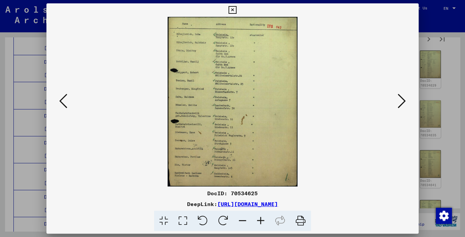
click at [404, 102] on icon at bounding box center [402, 101] width 8 height 16
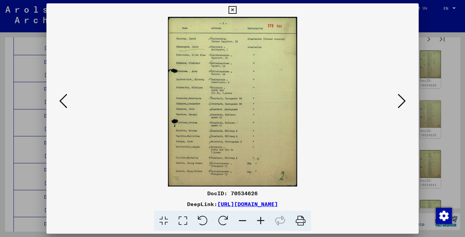
click at [404, 102] on icon at bounding box center [402, 101] width 8 height 16
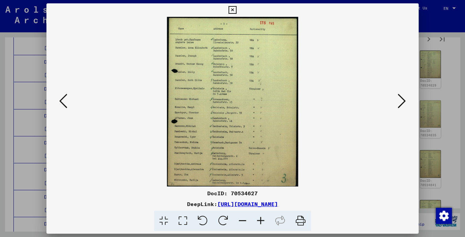
click at [404, 102] on icon at bounding box center [402, 101] width 8 height 16
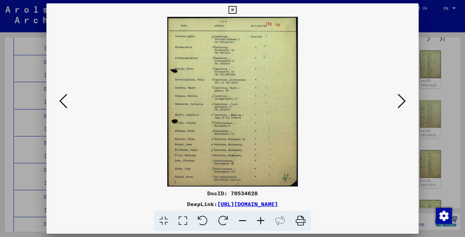
click at [404, 102] on icon at bounding box center [402, 101] width 8 height 16
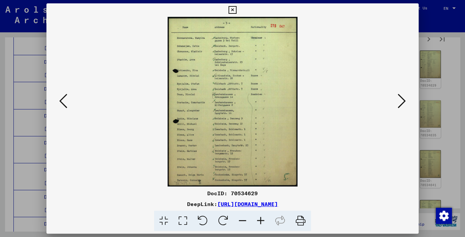
drag, startPoint x: 414, startPoint y: 7, endPoint x: 406, endPoint y: 11, distance: 8.7
click at [236, 7] on icon at bounding box center [233, 10] width 8 height 8
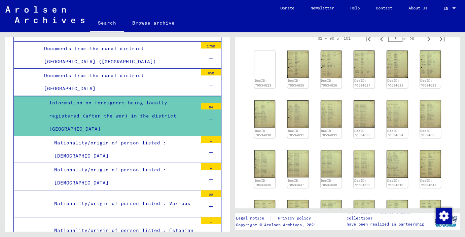
scroll to position [1487, 0]
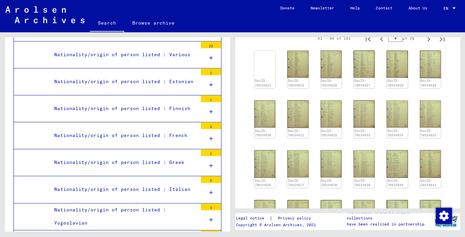
click at [96, 183] on div "Nationality/origin of person listed : Italian" at bounding box center [123, 189] width 149 height 13
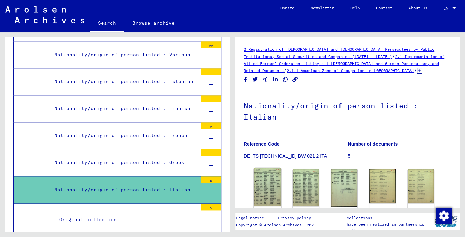
click at [270, 186] on img at bounding box center [268, 187] width 28 height 39
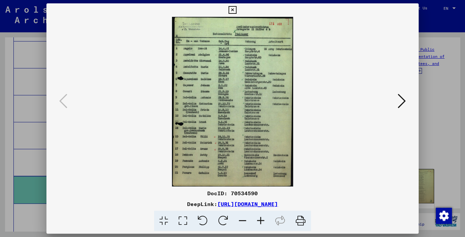
click at [258, 222] on icon at bounding box center [261, 221] width 18 height 21
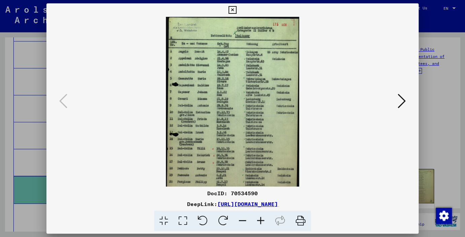
click at [258, 222] on icon at bounding box center [261, 221] width 18 height 21
click at [258, 221] on icon at bounding box center [261, 221] width 18 height 21
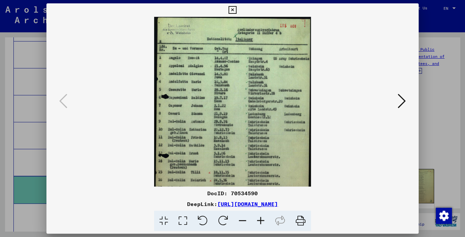
click at [258, 221] on icon at bounding box center [261, 221] width 18 height 21
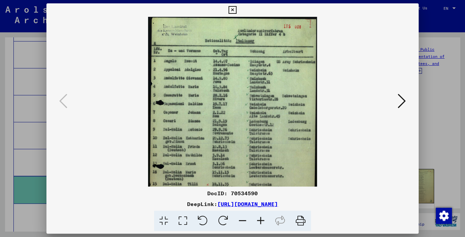
click at [258, 221] on icon at bounding box center [261, 221] width 18 height 21
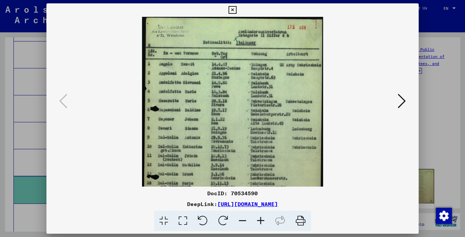
click at [258, 221] on icon at bounding box center [261, 221] width 18 height 21
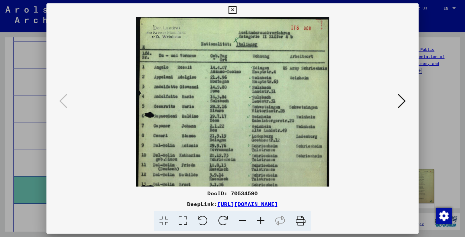
click at [258, 221] on icon at bounding box center [261, 221] width 18 height 21
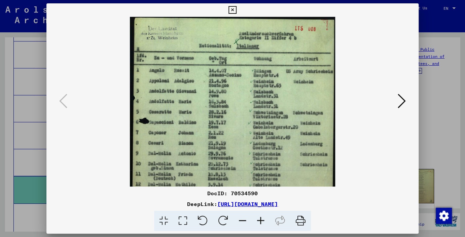
click at [258, 220] on icon at bounding box center [261, 221] width 18 height 21
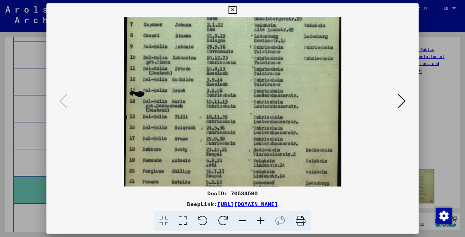
scroll to position [116, 0]
drag, startPoint x: 291, startPoint y: 162, endPoint x: 386, endPoint y: 42, distance: 152.7
click at [236, 8] on icon at bounding box center [233, 10] width 8 height 8
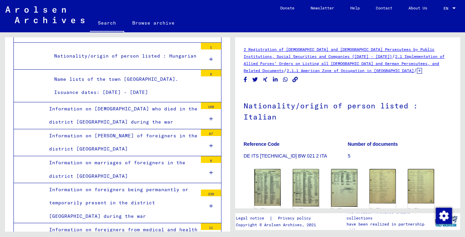
scroll to position [2230, 0]
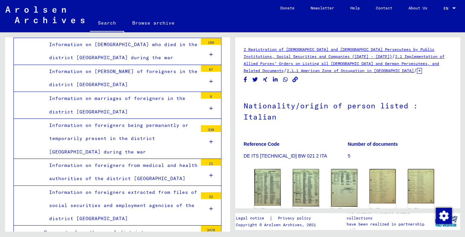
click at [90, 119] on div "Information on foreigners being permanantly or temporarily present in the distr…" at bounding box center [121, 139] width 154 height 40
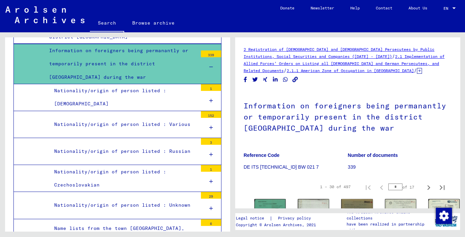
scroll to position [2230, 0]
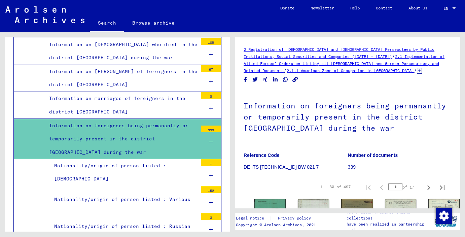
click at [80, 193] on div "Nationality/origin of person listed : Various" at bounding box center [123, 199] width 149 height 13
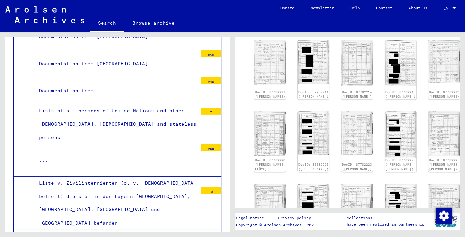
scroll to position [3271, 0]
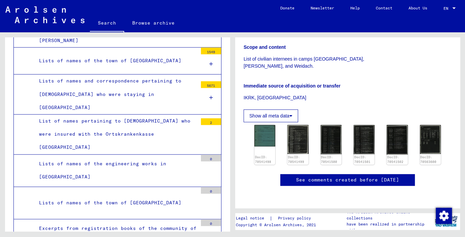
scroll to position [4014, 0]
